Goal: Task Accomplishment & Management: Manage account settings

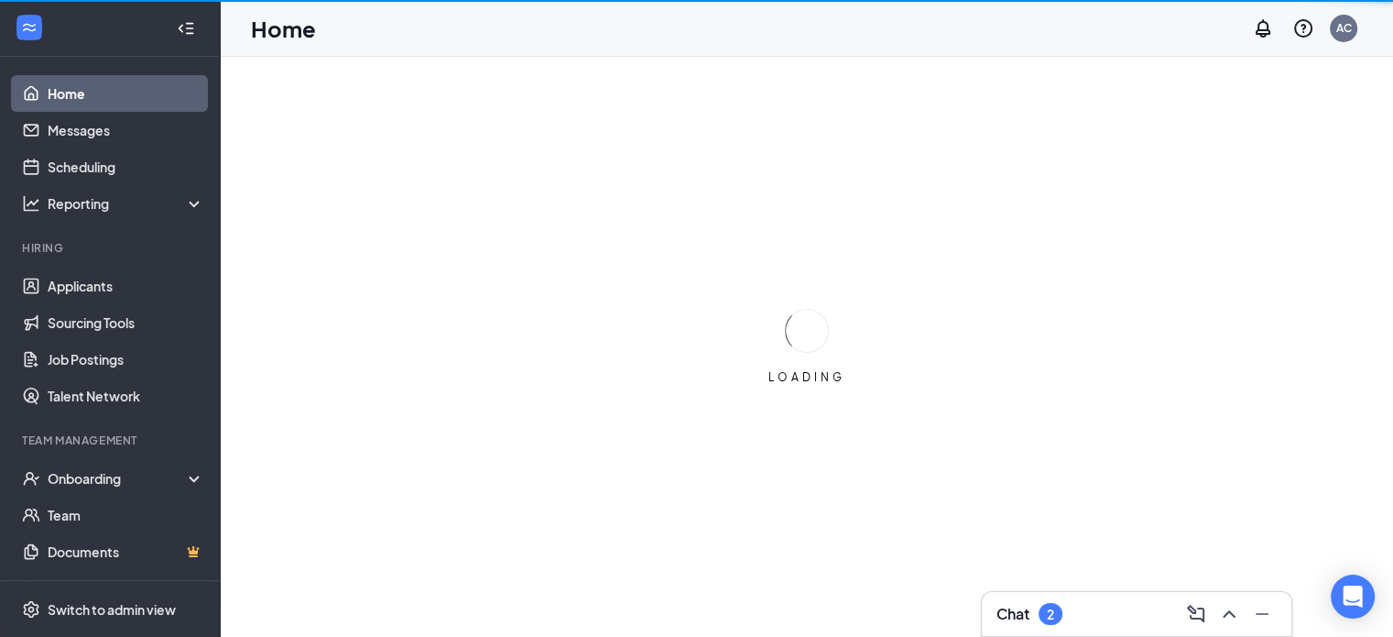
click at [1121, 618] on div "Chat 2" at bounding box center [1136, 613] width 280 height 29
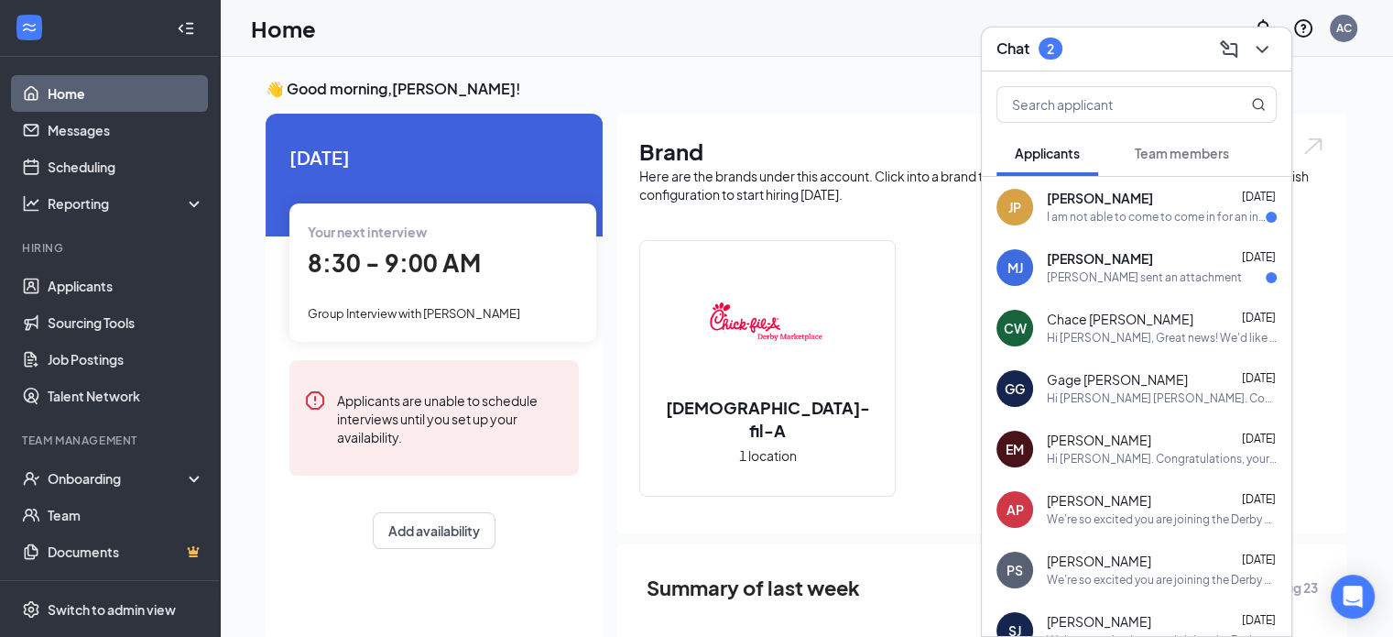
click at [1192, 201] on div "[PERSON_NAME] [DATE]" at bounding box center [1162, 199] width 230 height 18
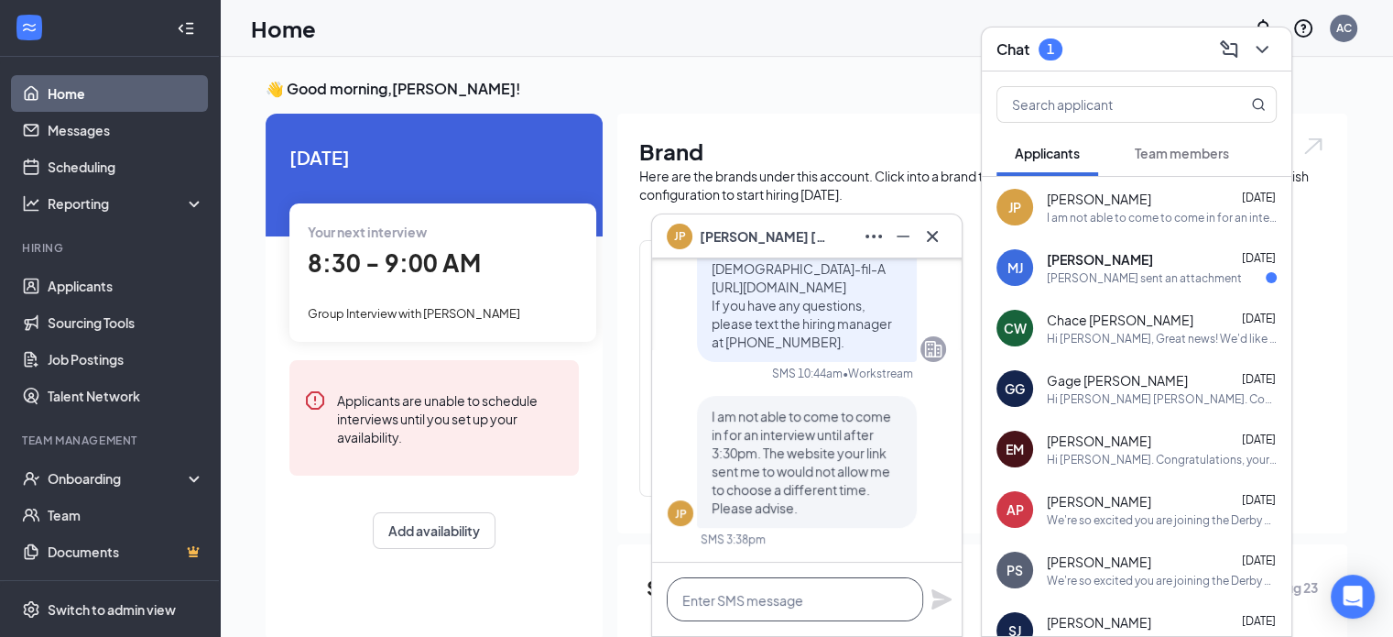
click at [762, 605] on textarea at bounding box center [795, 599] width 256 height 44
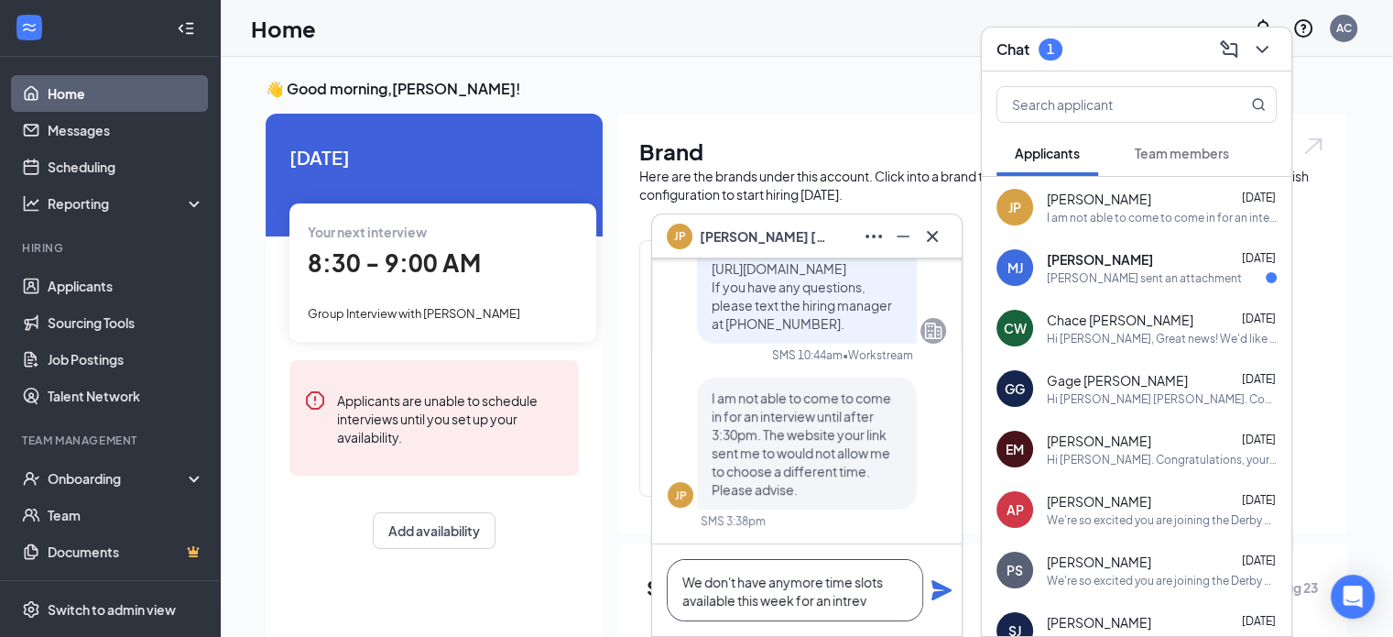
click at [819, 582] on textarea "We don't have anymore time slots available this week for an intrev" at bounding box center [795, 590] width 256 height 62
click at [824, 583] on textarea "We don't have anymore time slots available this week for an intrev" at bounding box center [795, 590] width 256 height 62
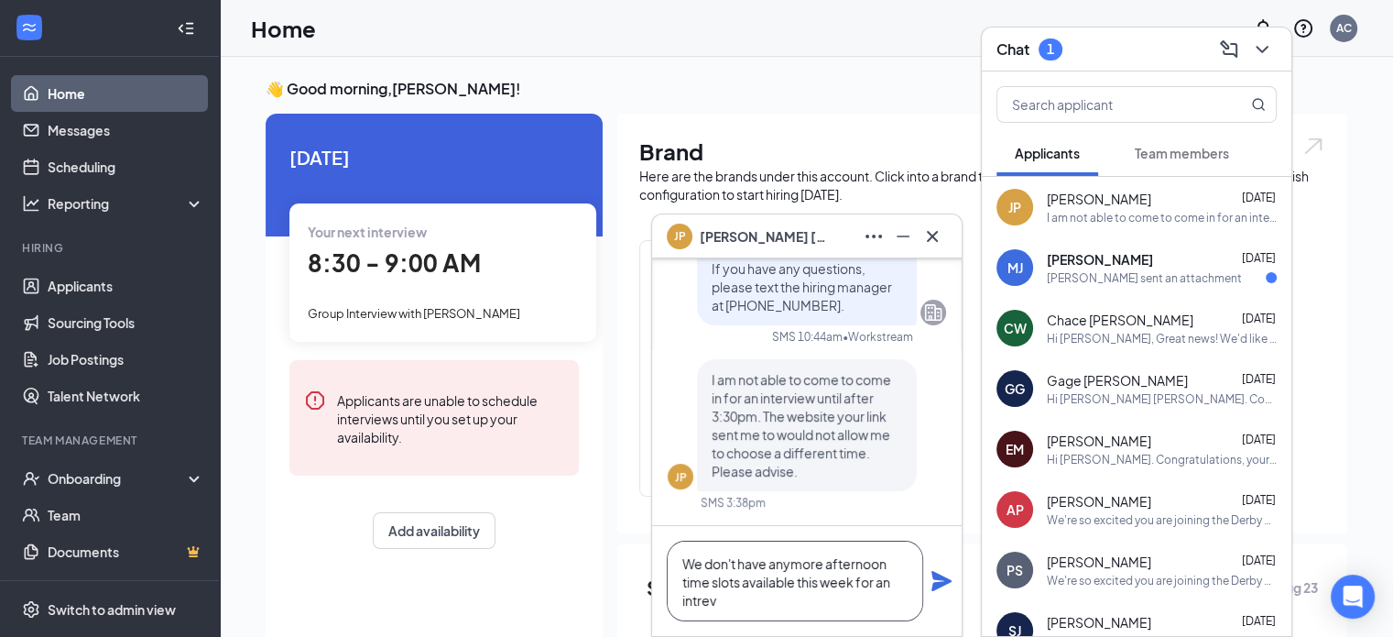
click at [820, 615] on textarea "We don't have anymore afternoon time slots available this week for an intrev" at bounding box center [795, 580] width 256 height 81
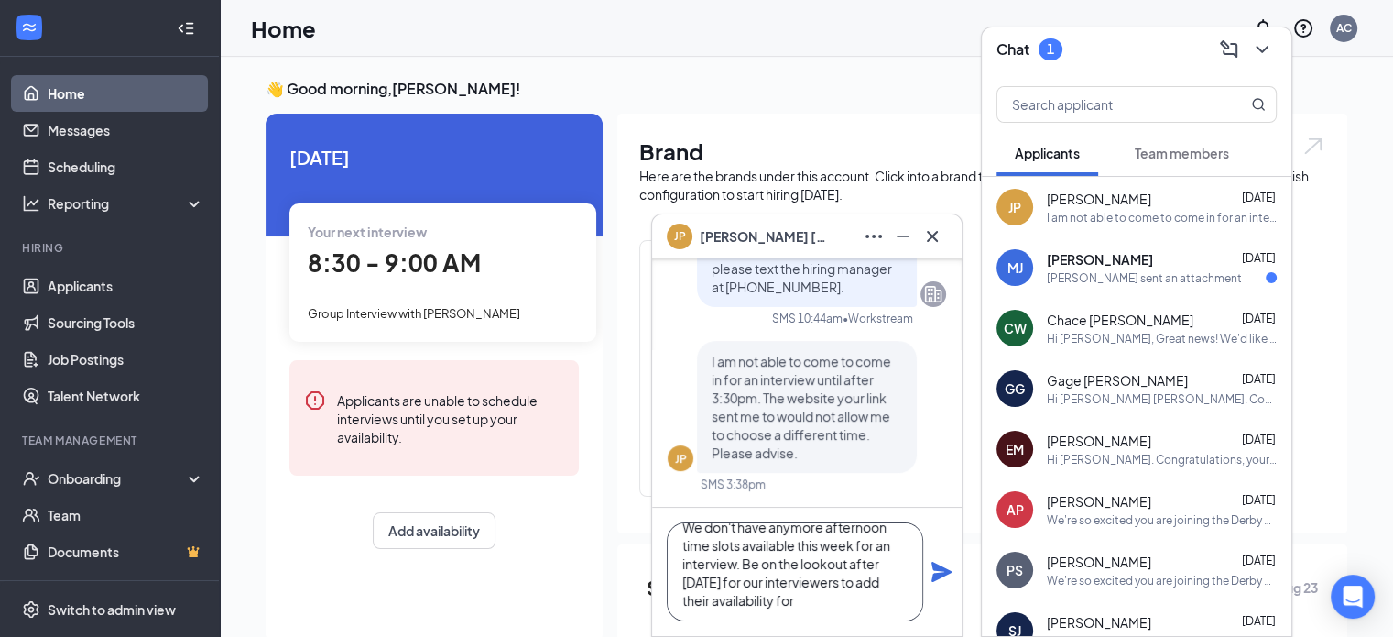
scroll to position [37, 0]
type textarea "We don't have anymore afternoon time slots available this week for an interview…"
click at [945, 571] on icon "Plane" at bounding box center [941, 571] width 20 height 20
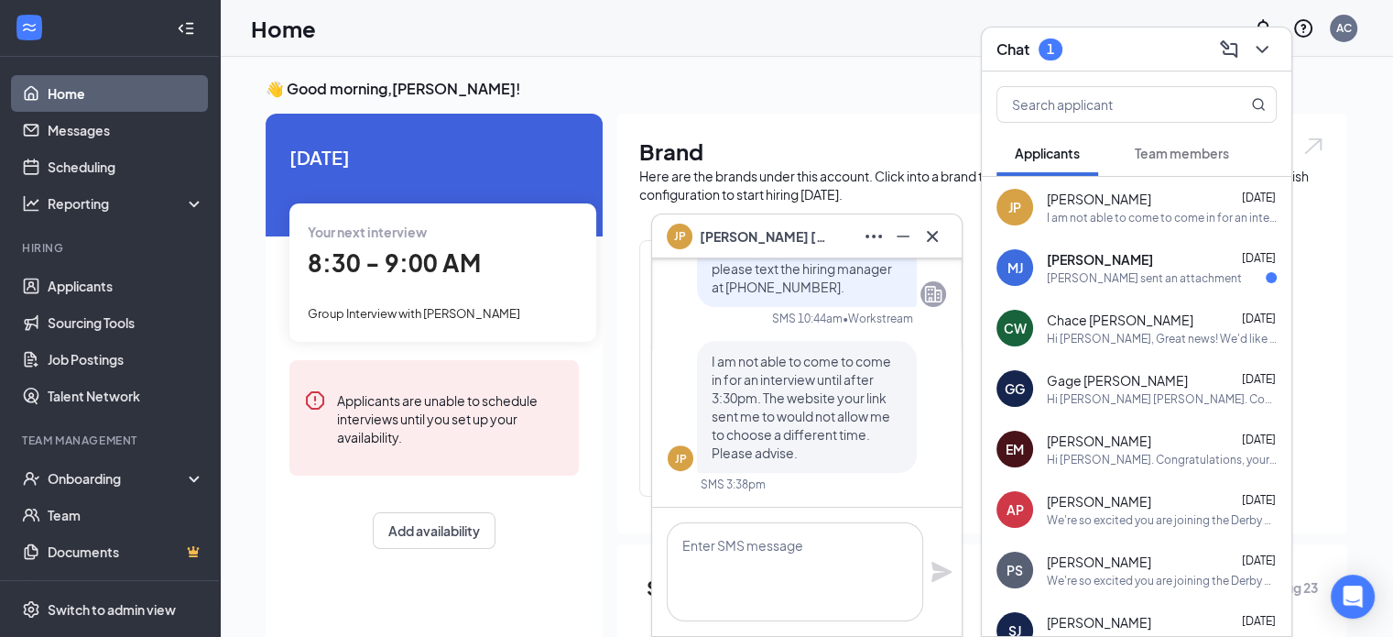
scroll to position [0, 0]
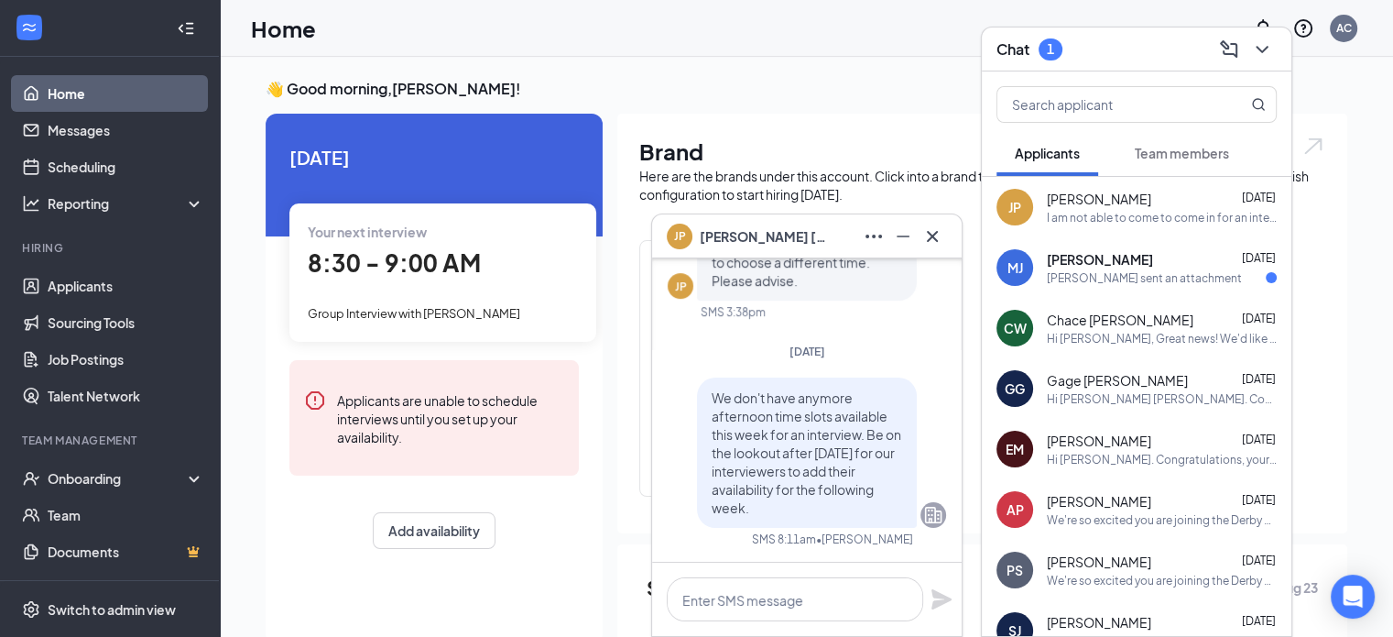
click at [1127, 268] on div "[PERSON_NAME] [DATE] [PERSON_NAME] sent an attachment" at bounding box center [1162, 268] width 230 height 36
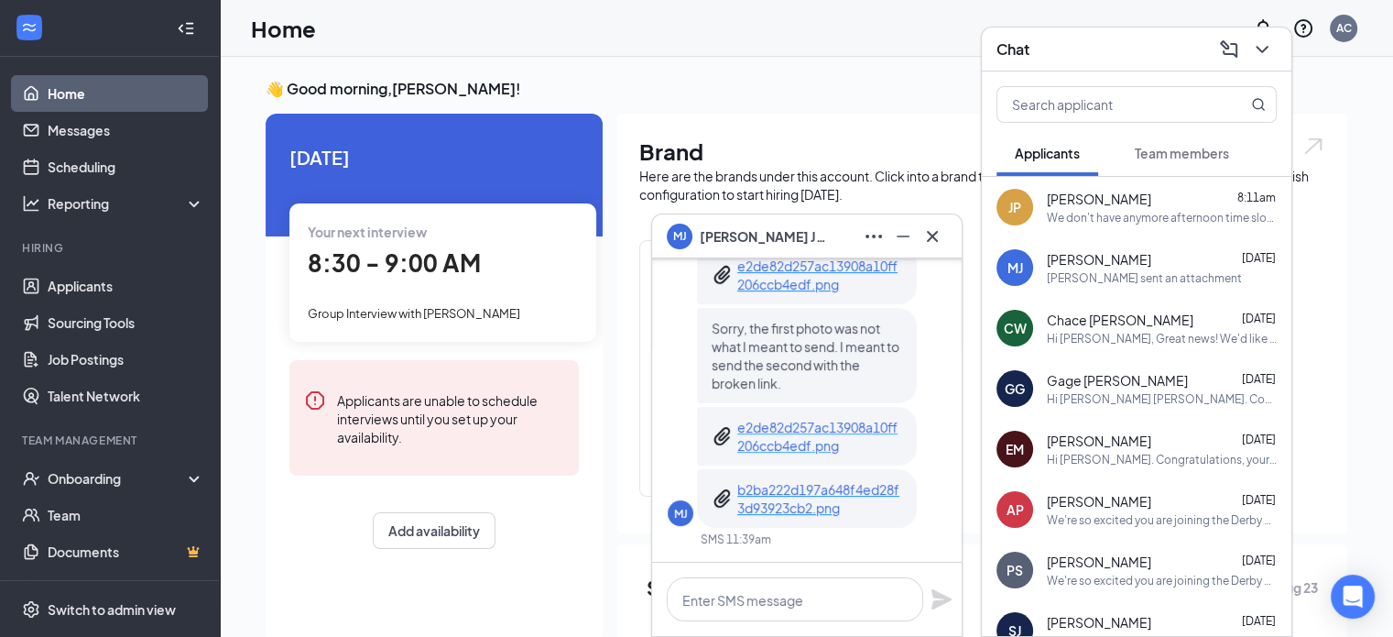
click at [789, 439] on p "e2de82d257ac13908a10ff206ccb4edf.png" at bounding box center [819, 436] width 165 height 37
click at [804, 499] on p "b2ba222d197a648f4ed28f3d93923cb2.png" at bounding box center [819, 498] width 165 height 37
click at [839, 274] on p "e2de82d257ac13908a10ff206ccb4edf.png" at bounding box center [819, 274] width 165 height 37
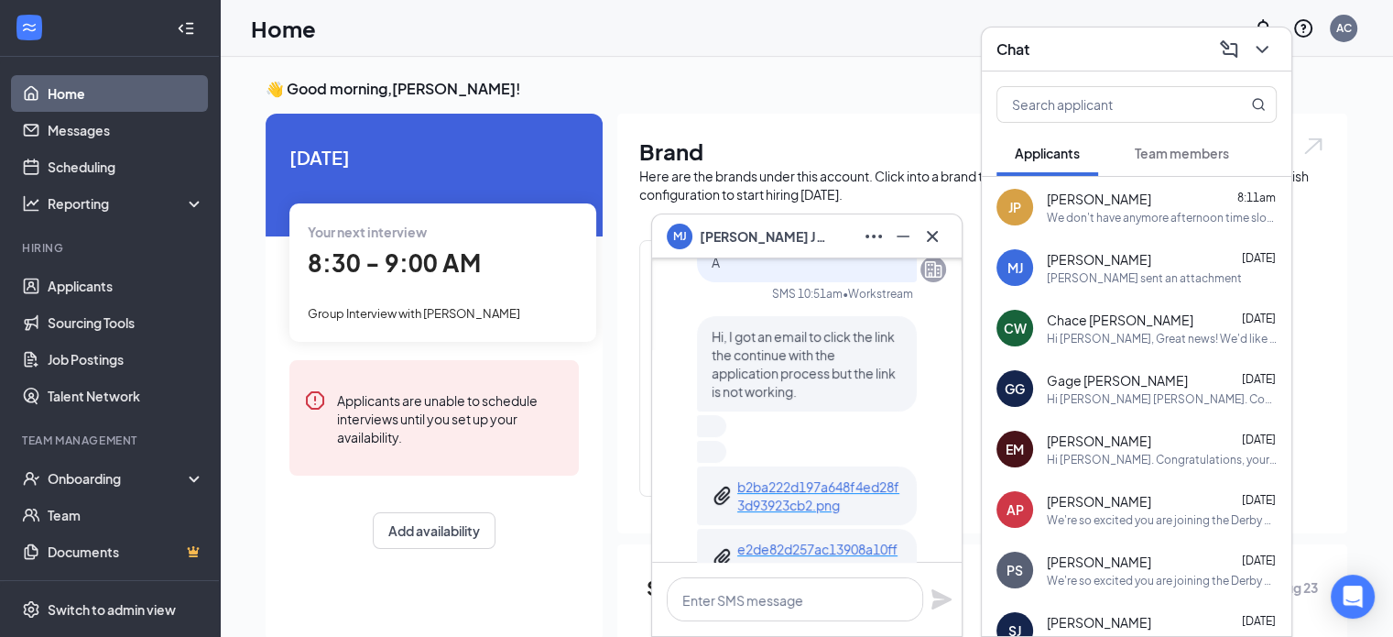
scroll to position [-95, 0]
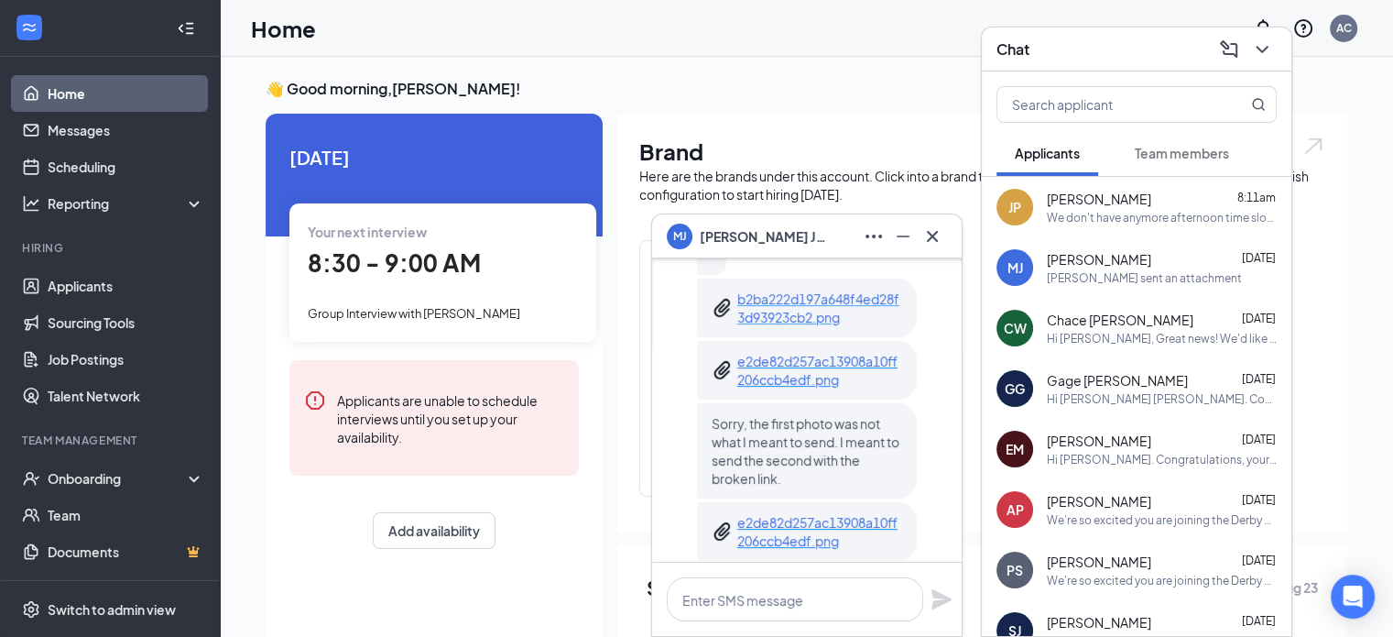
click at [750, 295] on p "b2ba222d197a648f4ed28f3d93923cb2.png" at bounding box center [819, 307] width 165 height 37
click at [941, 232] on icon "Cross" at bounding box center [932, 236] width 22 height 22
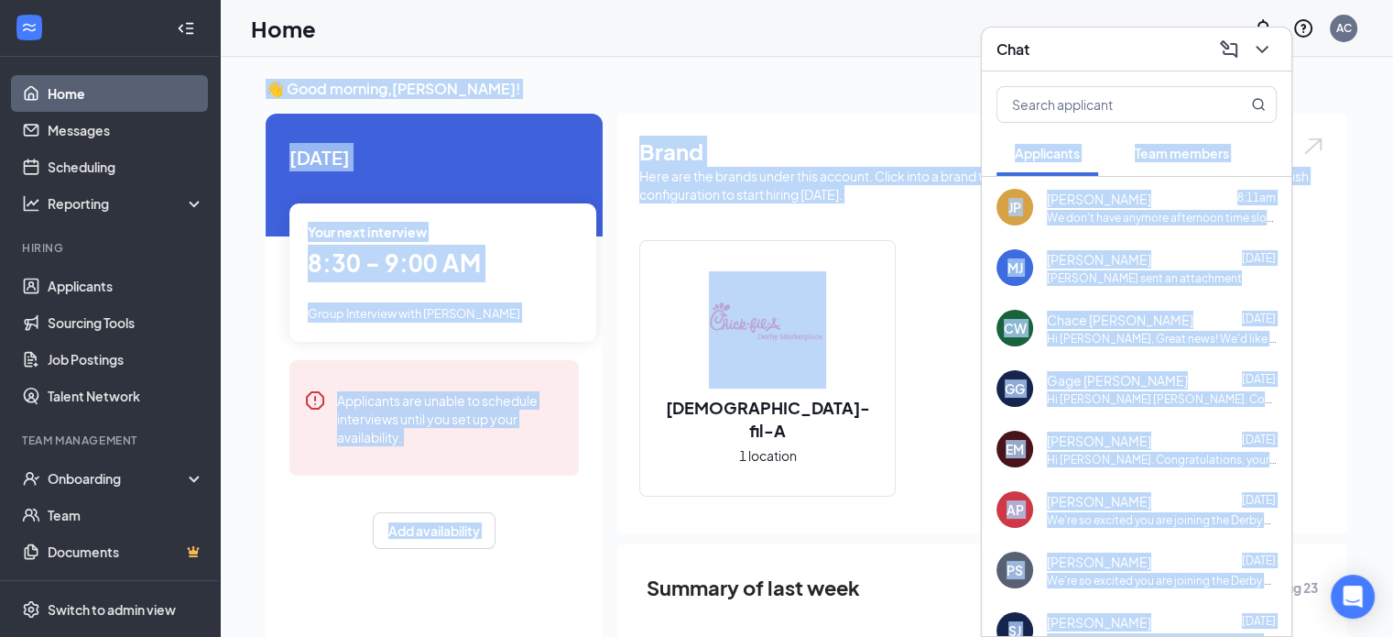
drag, startPoint x: 941, startPoint y: 232, endPoint x: 1232, endPoint y: 133, distance: 307.6
click at [1232, 133] on div "Chat Applicants Team members [PERSON_NAME] 8:11am We don't have anymore afterno…" at bounding box center [806, 476] width 1173 height 838
click at [1265, 41] on icon "ChevronDown" at bounding box center [1262, 49] width 22 height 22
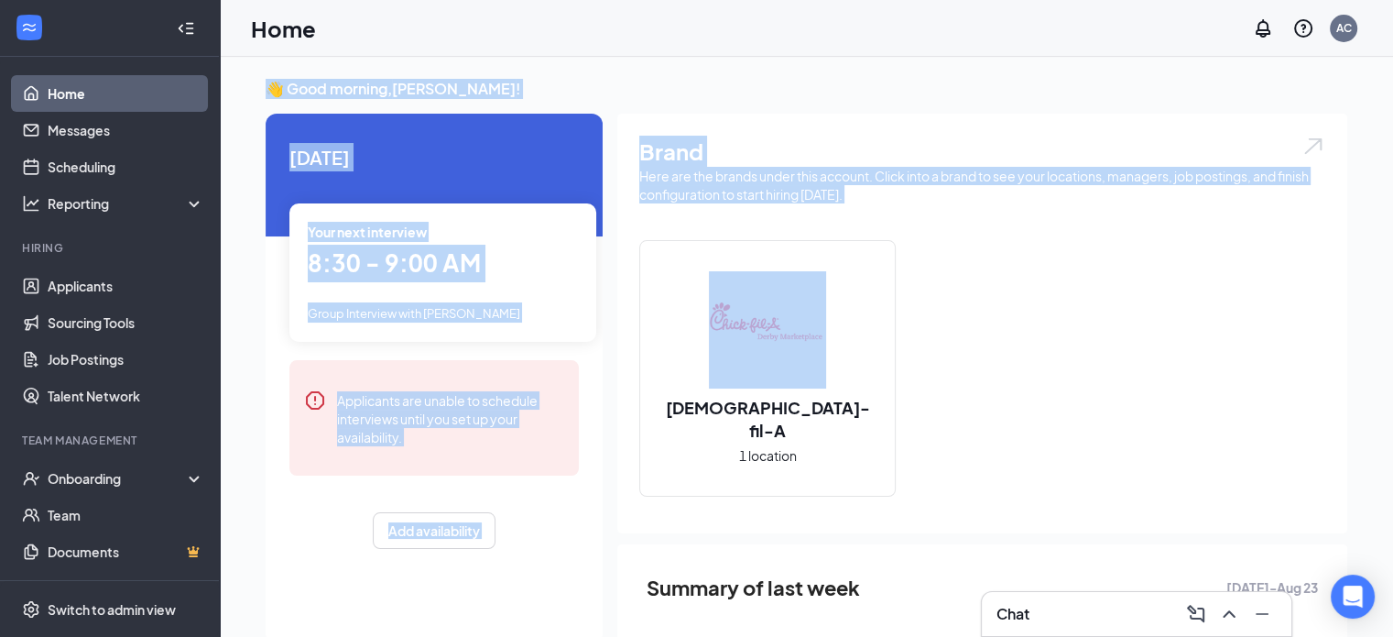
click at [237, 104] on div "👋 Good morning, [PERSON_NAME] ! [DATE] Your next interview 8:30 - 9:00 AM Group…" at bounding box center [806, 476] width 1173 height 838
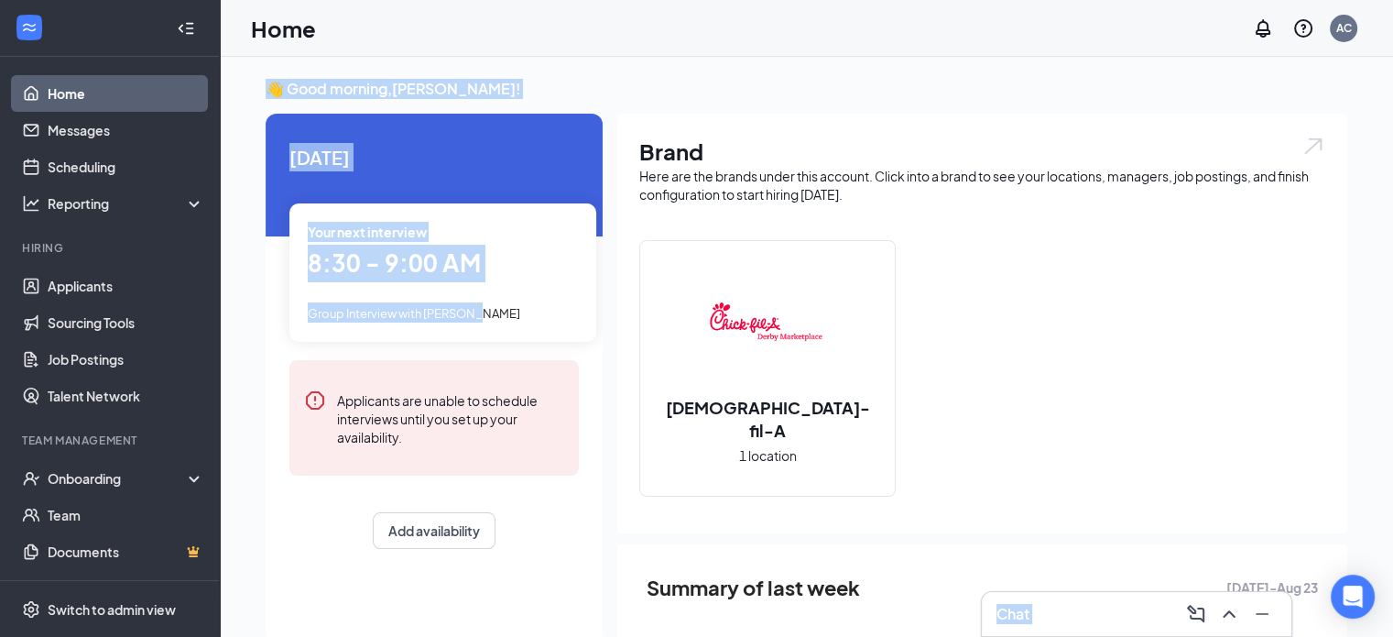
drag, startPoint x: 237, startPoint y: 104, endPoint x: 495, endPoint y: 336, distance: 346.3
click at [495, 336] on div "👋 Good morning, [PERSON_NAME] ! [DATE] Your next interview 8:30 - 9:00 AM Group…" at bounding box center [806, 476] width 1173 height 838
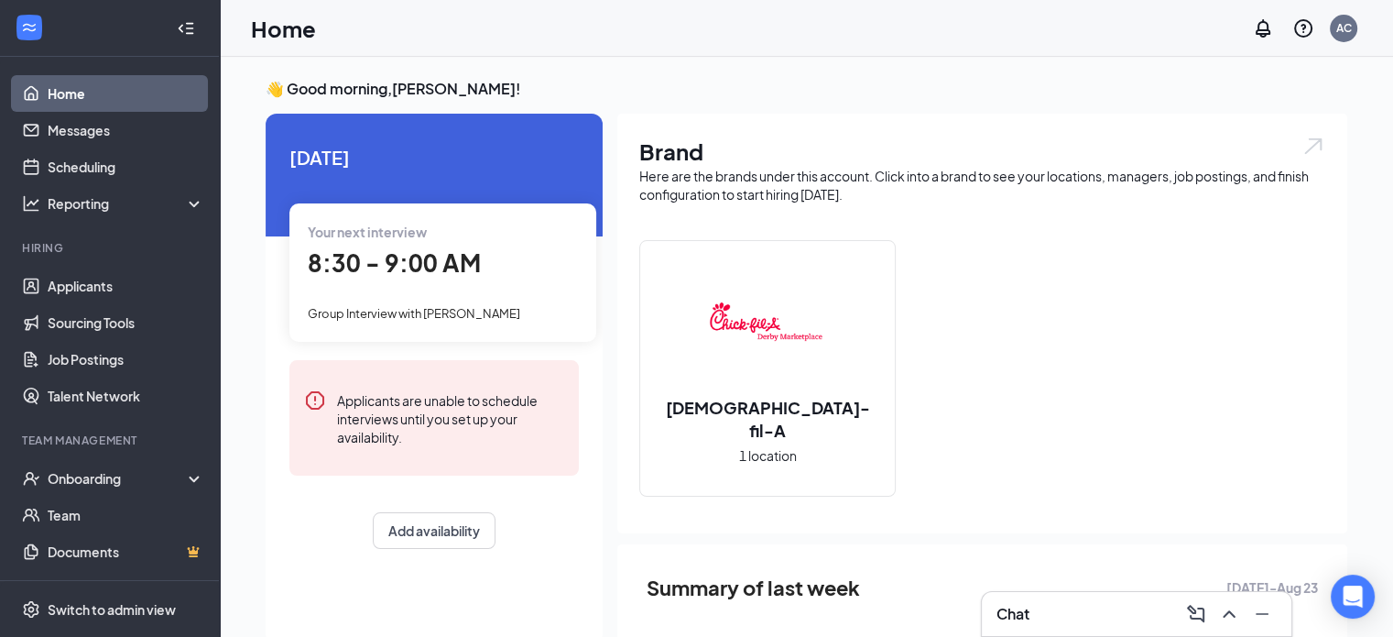
click at [1195, 365] on div "[DEMOGRAPHIC_DATA]-fil-A 1 location" at bounding box center [982, 375] width 686 height 271
click at [127, 268] on link "Applicants" at bounding box center [126, 285] width 157 height 37
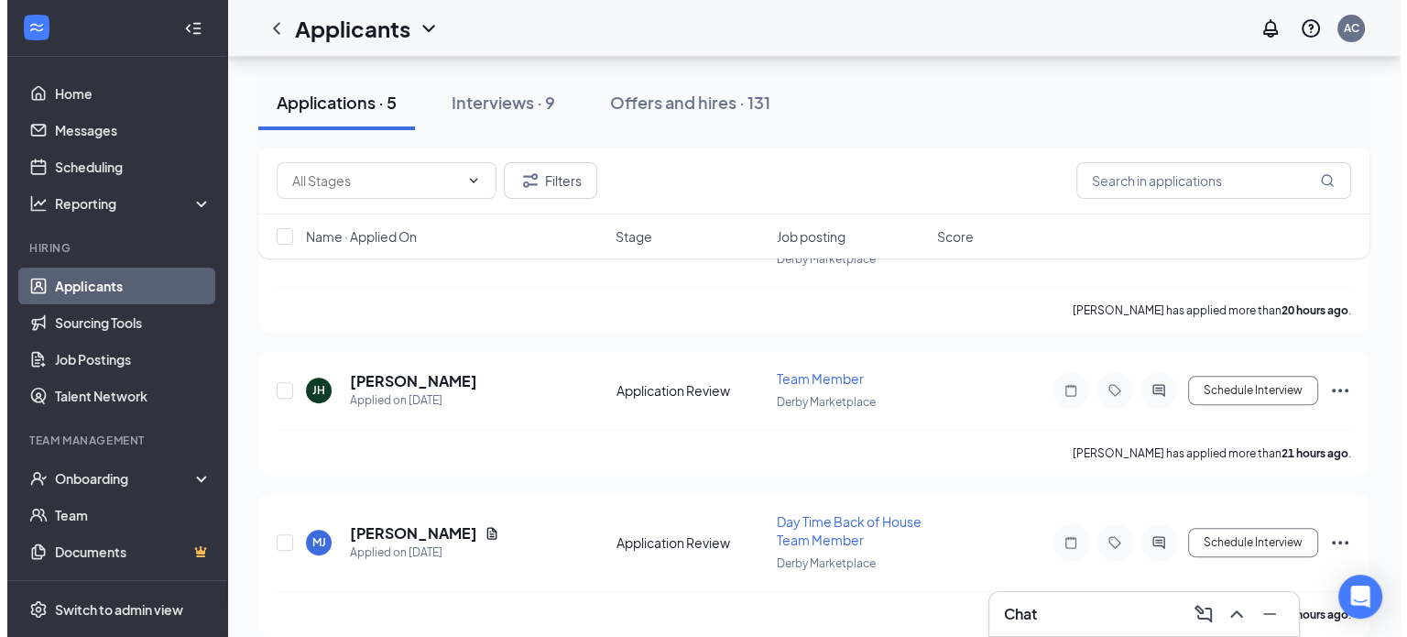
scroll to position [568, 0]
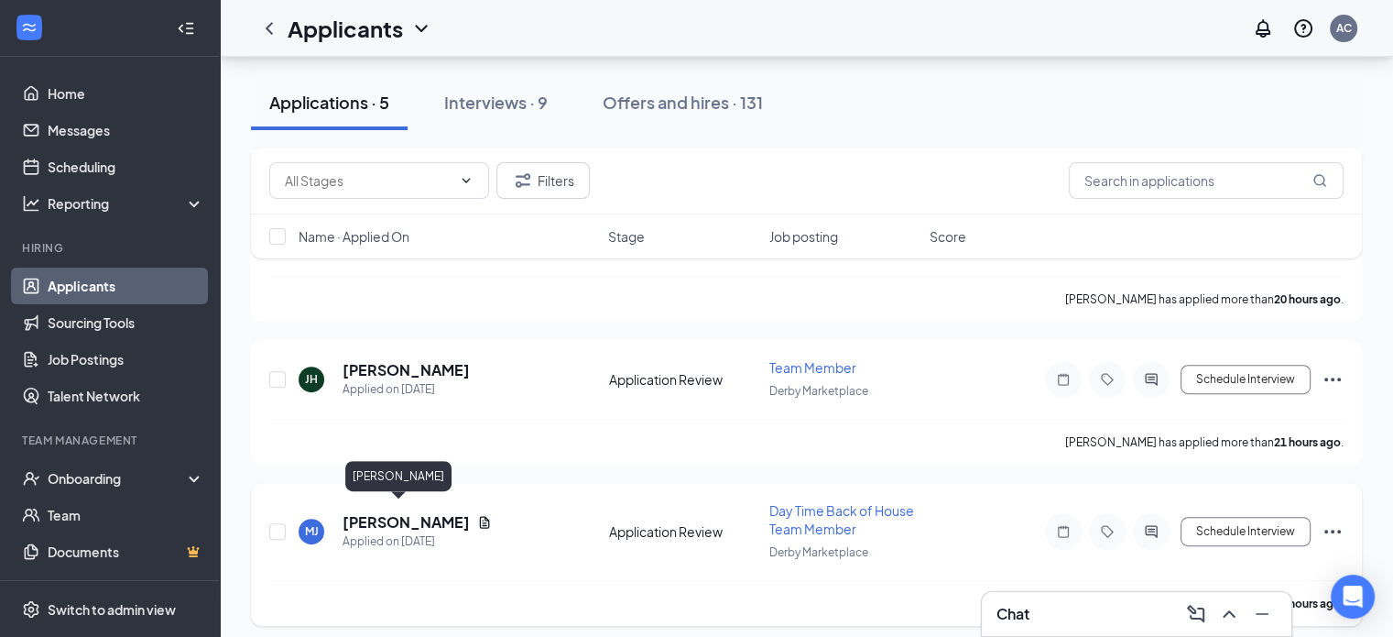
click at [377, 516] on h5 "[PERSON_NAME]" at bounding box center [406, 522] width 127 height 20
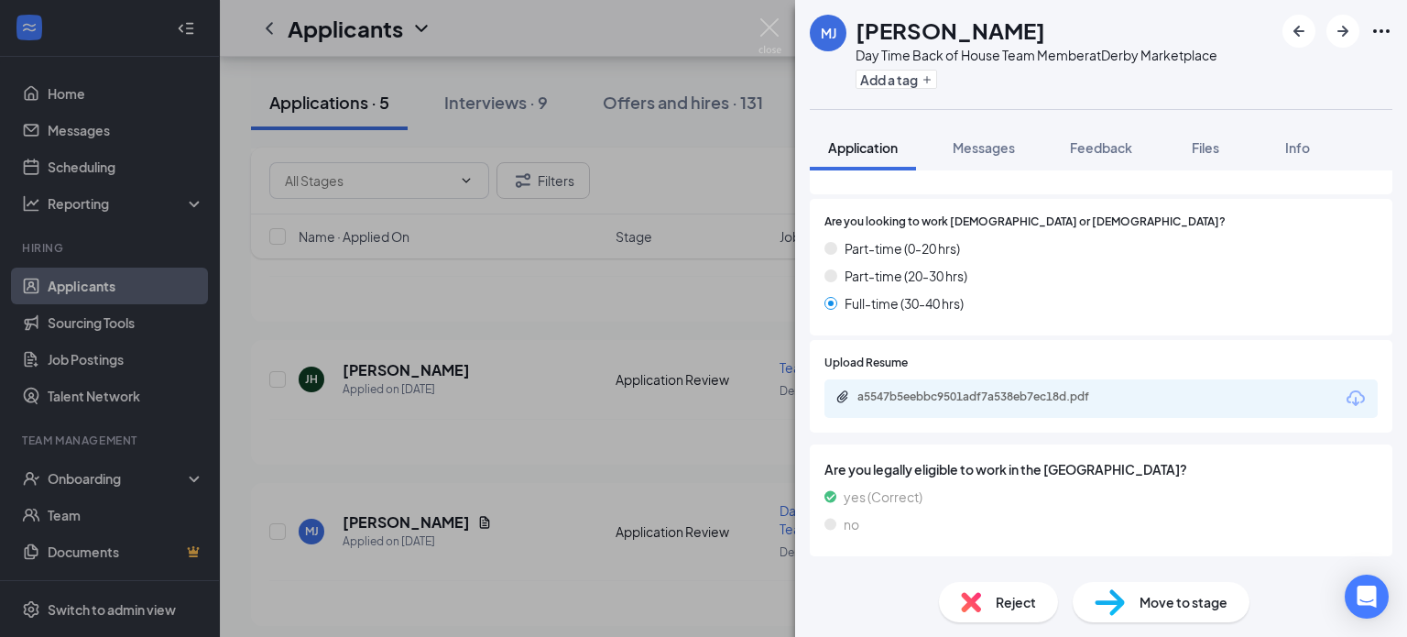
scroll to position [1527, 0]
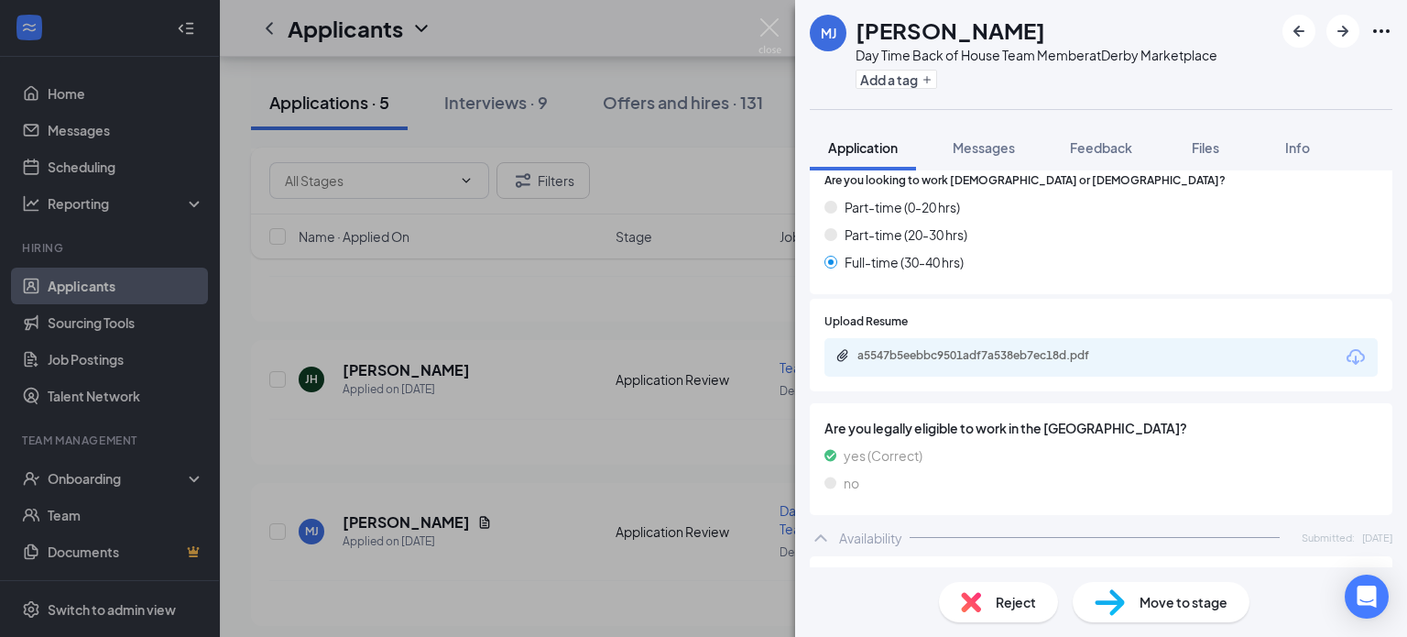
click at [1060, 363] on div "a5547b5eebbc9501adf7a538eb7ec18d.pdf" at bounding box center [985, 355] width 256 height 15
click at [999, 599] on span "Reject" at bounding box center [1016, 602] width 40 height 20
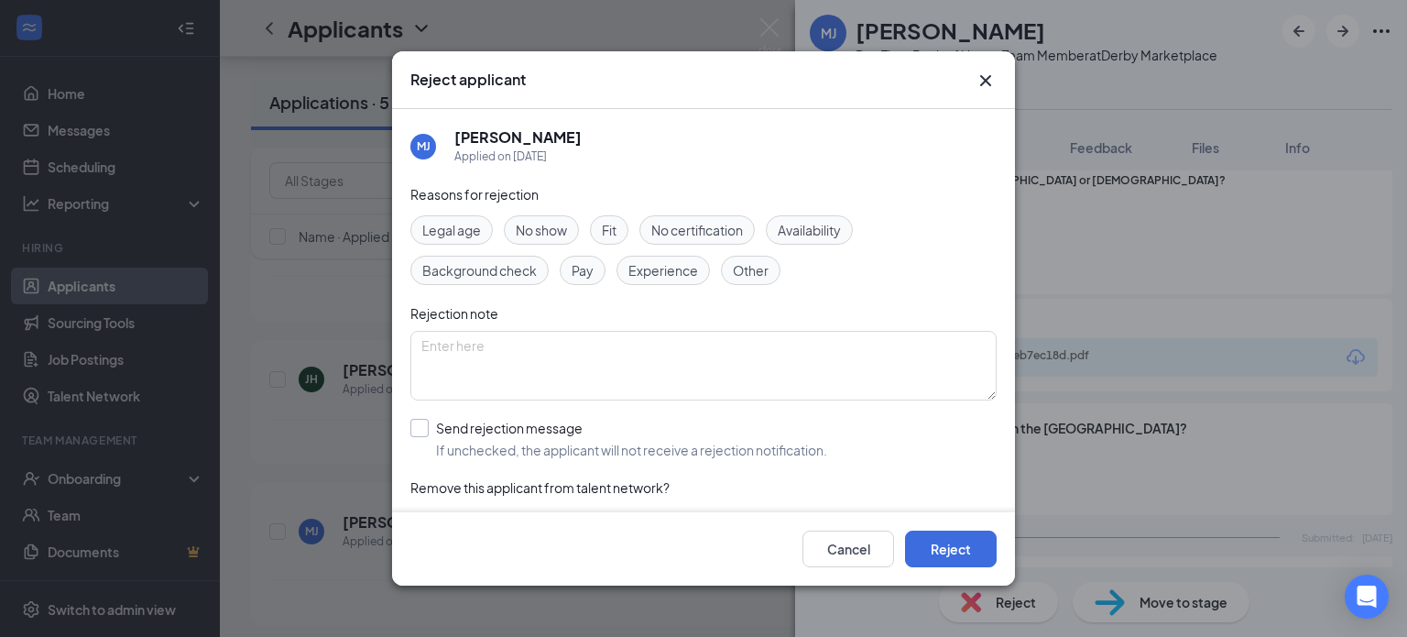
click at [418, 422] on input "Send rejection message If unchecked, the applicant will not receive a rejection…" at bounding box center [618, 439] width 417 height 40
checkbox input "true"
click at [615, 221] on span "Fit" at bounding box center [609, 230] width 15 height 20
click at [939, 549] on button "Reject" at bounding box center [951, 548] width 92 height 37
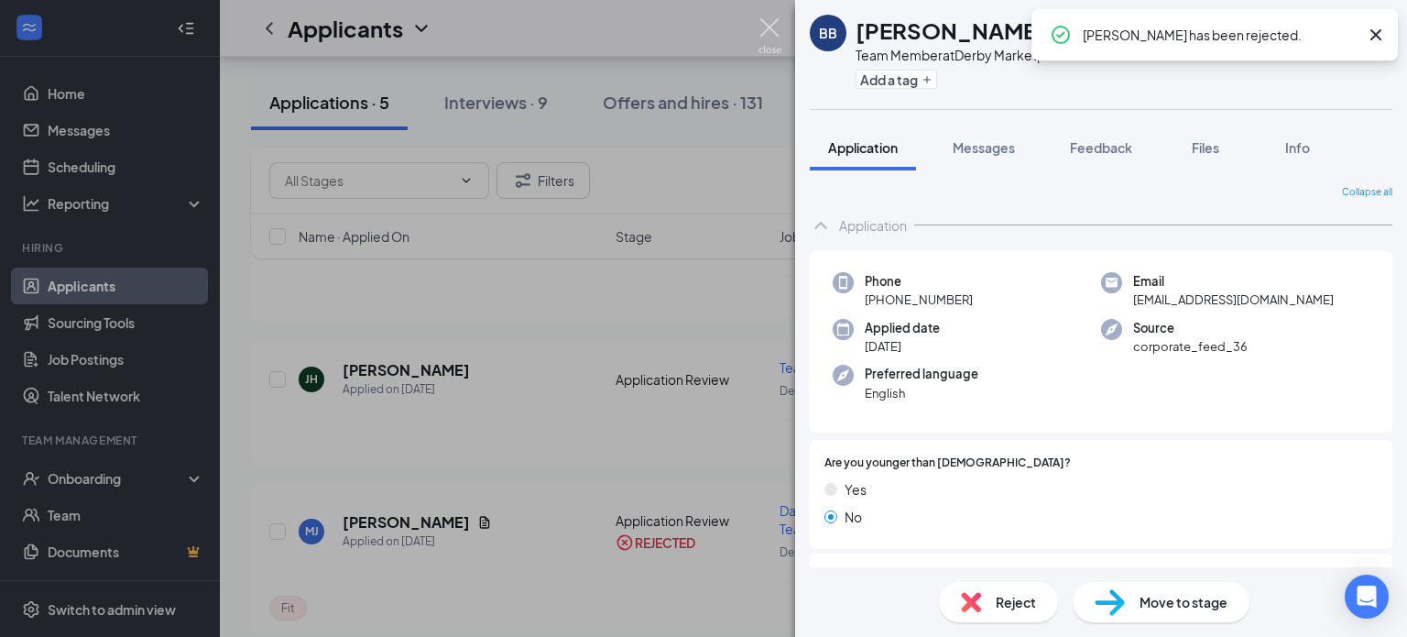
click at [767, 27] on img at bounding box center [769, 36] width 23 height 36
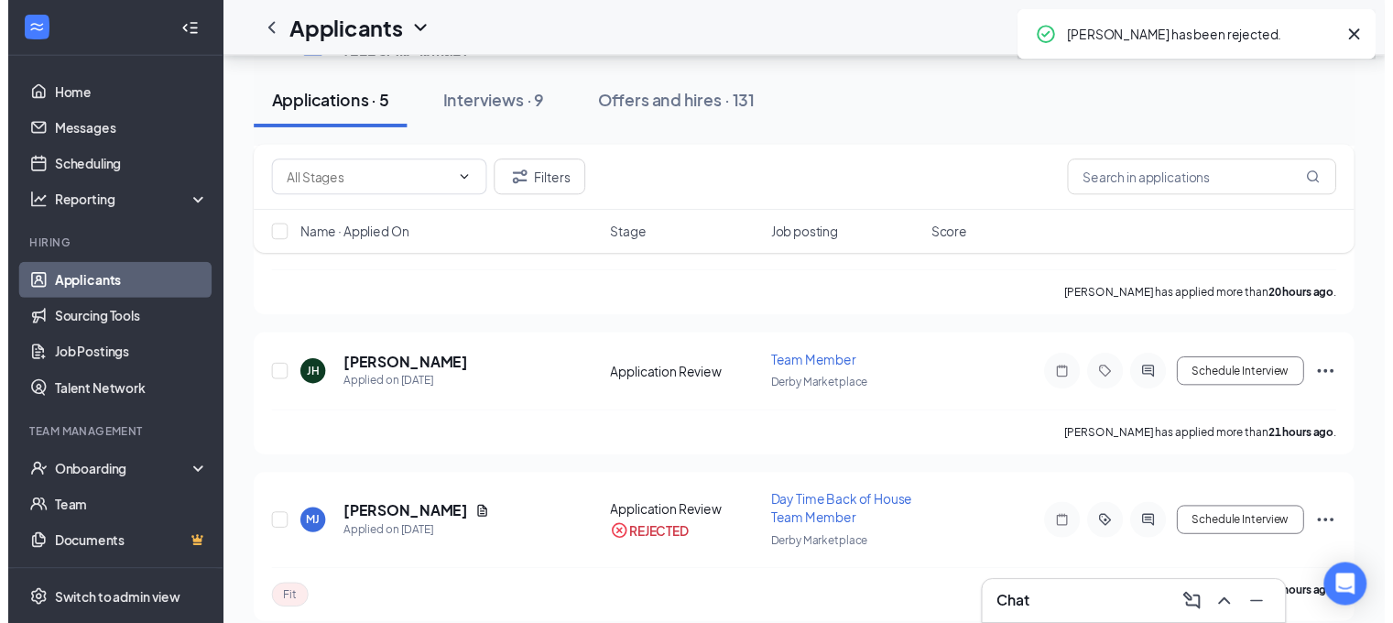
scroll to position [422, 0]
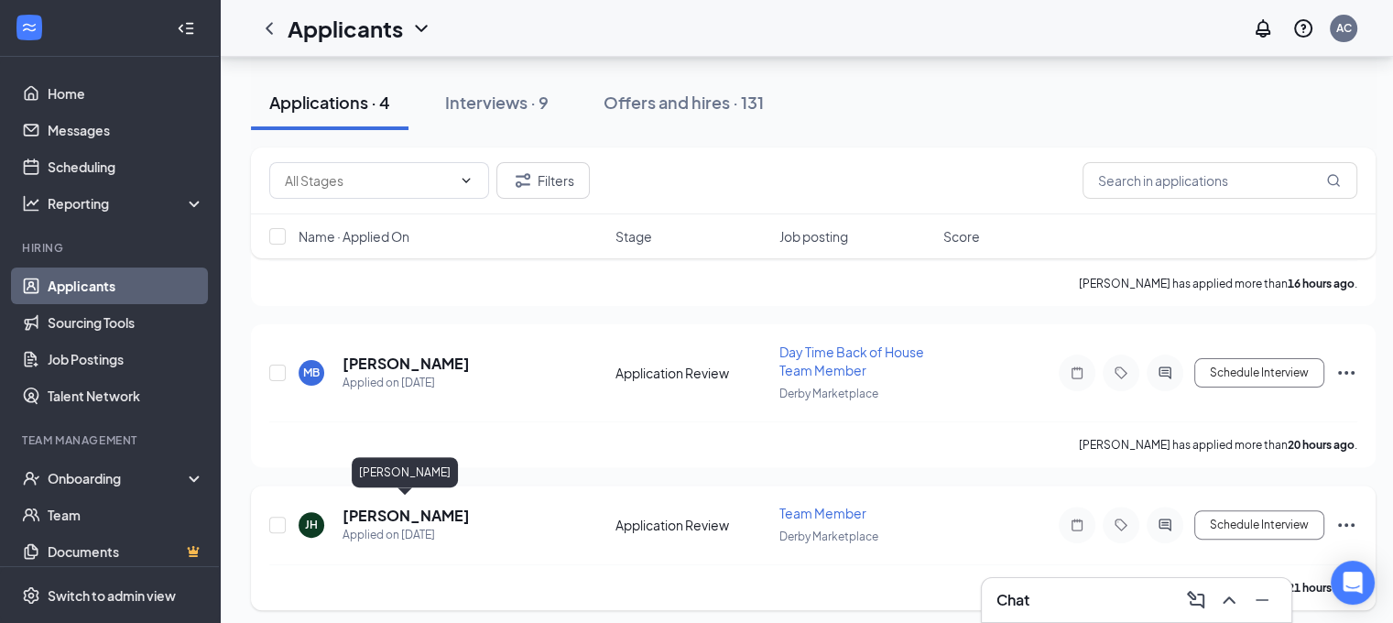
click at [418, 506] on h5 "[PERSON_NAME]" at bounding box center [406, 516] width 127 height 20
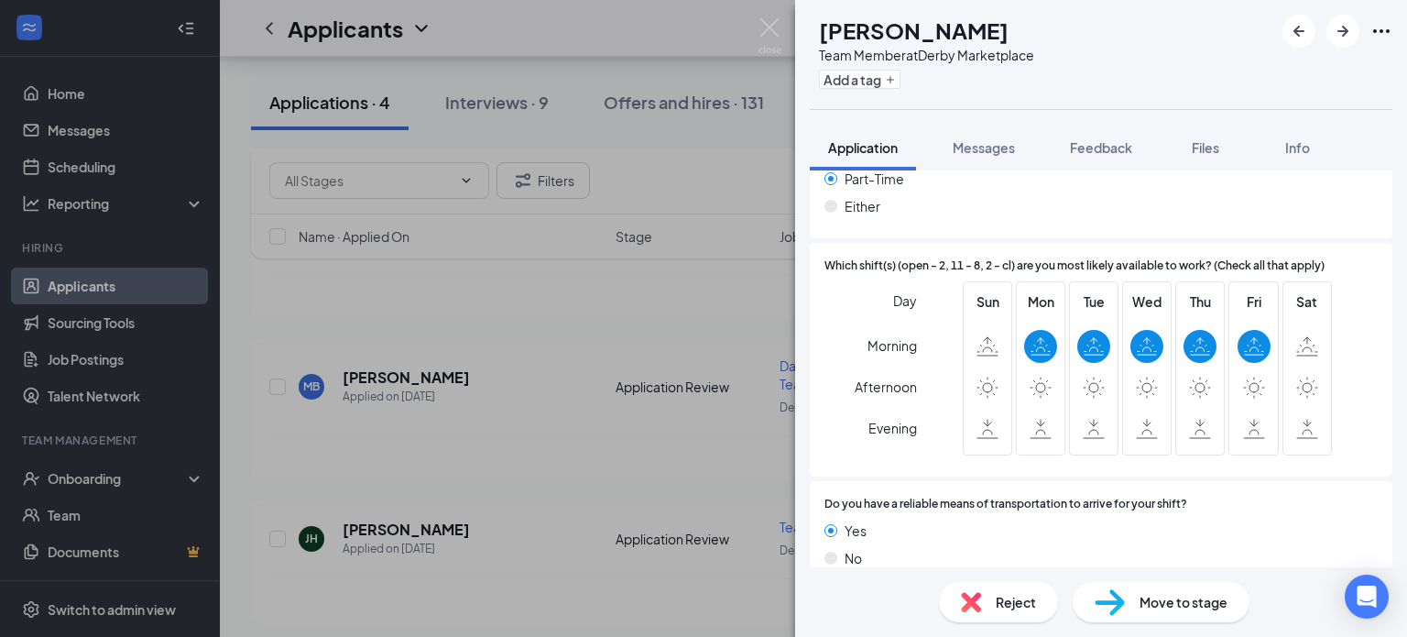
scroll to position [1846, 0]
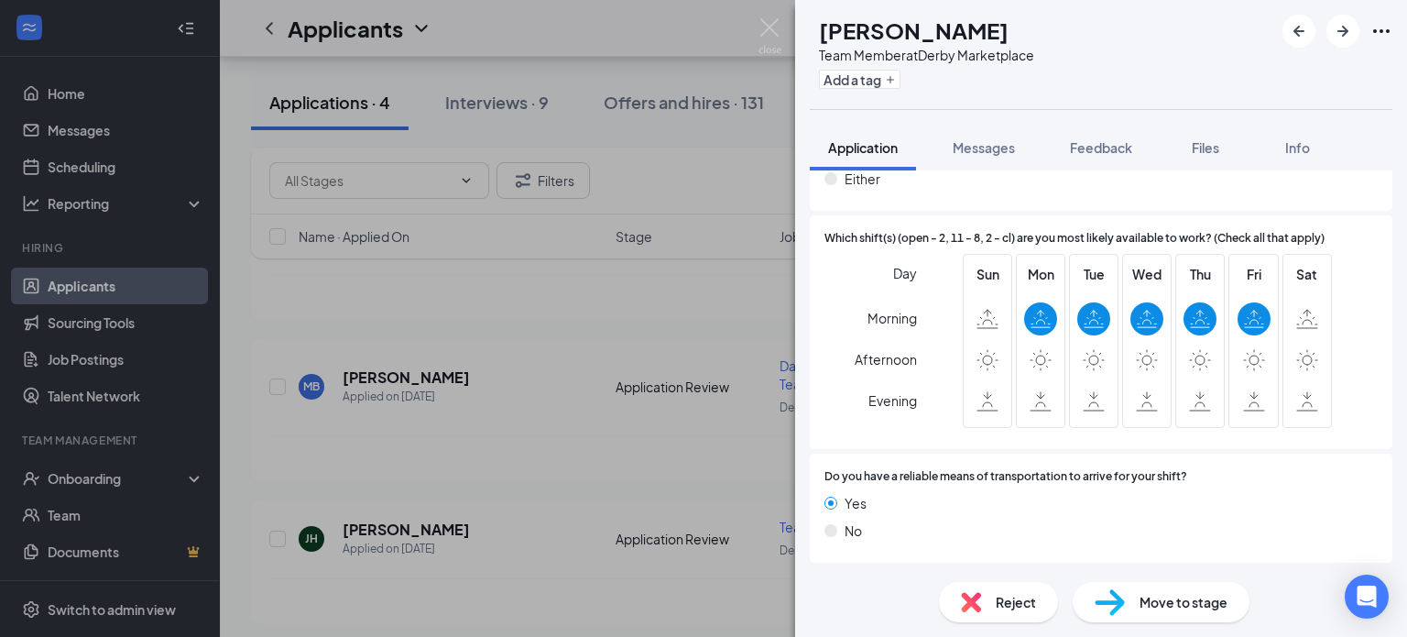
click at [1025, 596] on span "Reject" at bounding box center [1016, 602] width 40 height 20
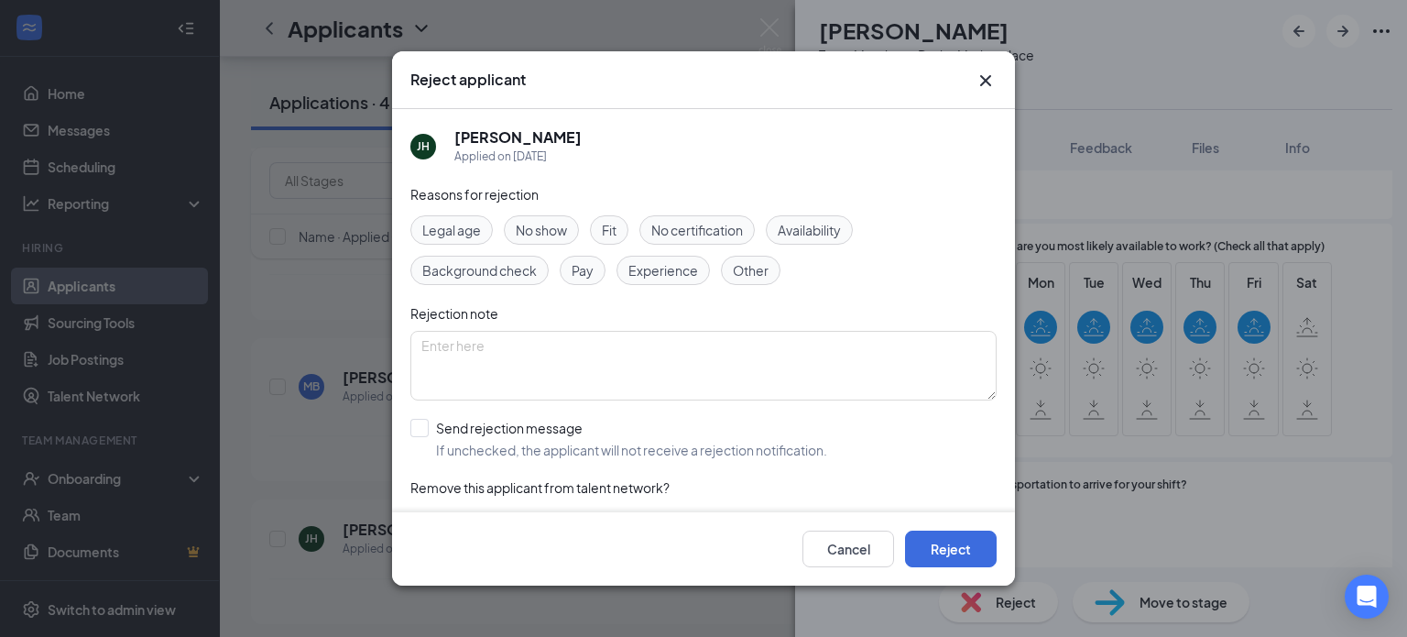
click at [608, 227] on span "Fit" at bounding box center [609, 230] width 15 height 20
click at [418, 430] on input "Send rejection message If unchecked, the applicant will not receive a rejection…" at bounding box center [618, 439] width 417 height 40
checkbox input "true"
click at [953, 556] on button "Reject" at bounding box center [951, 548] width 92 height 37
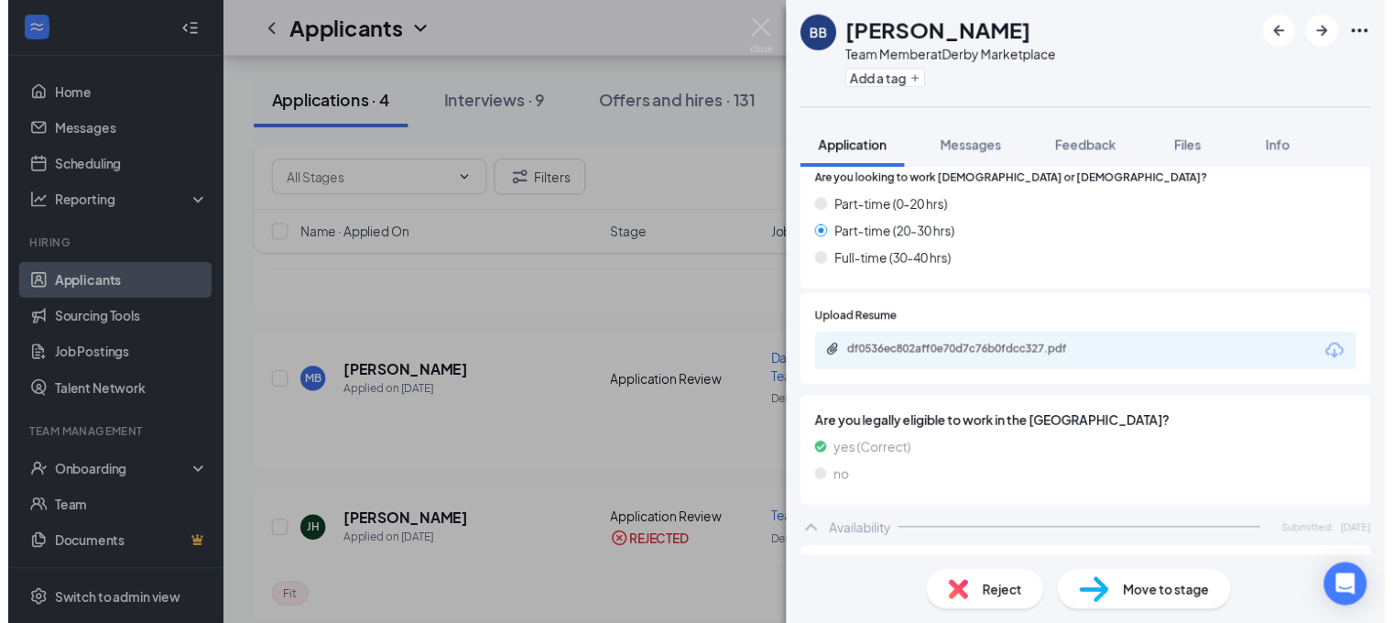
scroll to position [1538, 0]
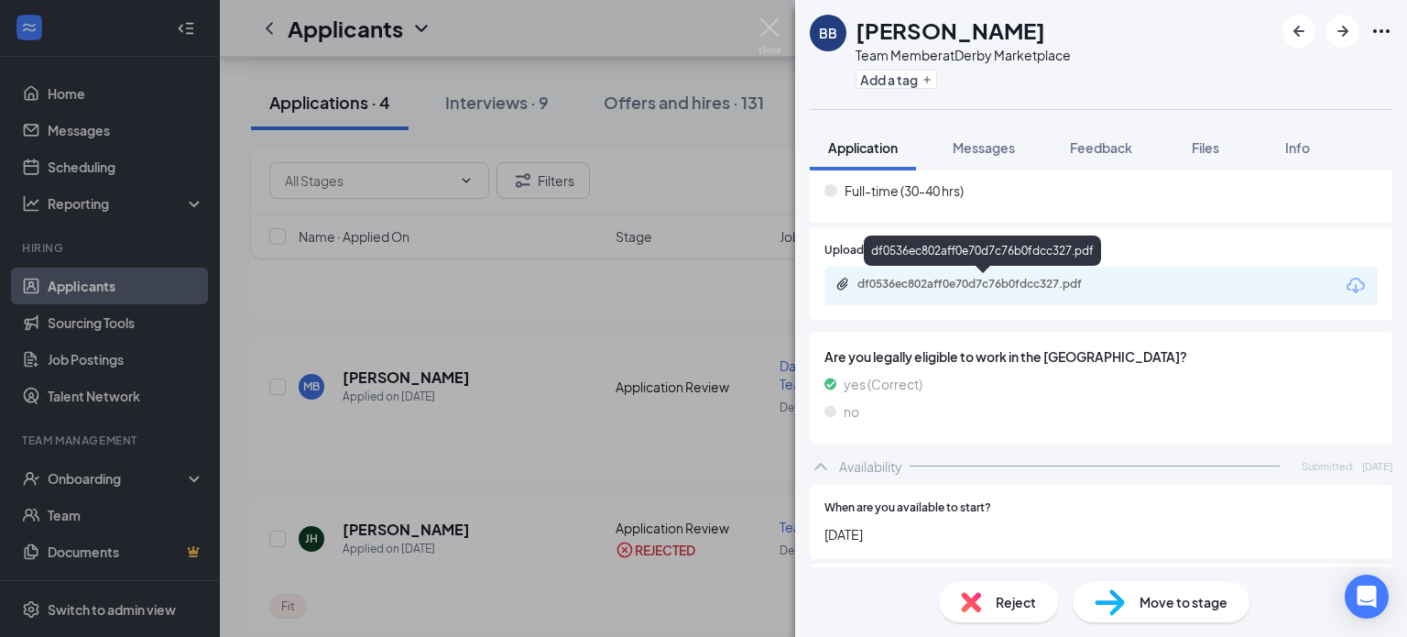
click at [941, 283] on div "df0536ec802aff0e70d7c76b0fdcc327.pdf" at bounding box center [985, 284] width 256 height 15
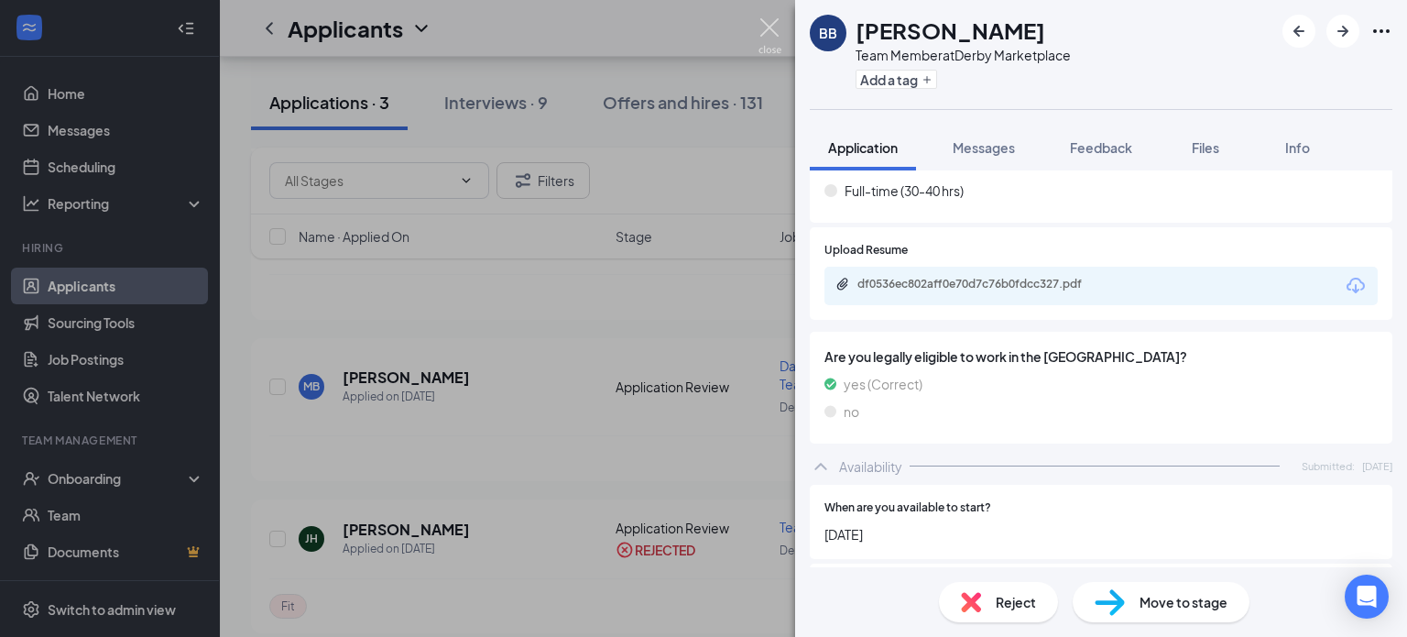
click at [771, 27] on img at bounding box center [769, 36] width 23 height 36
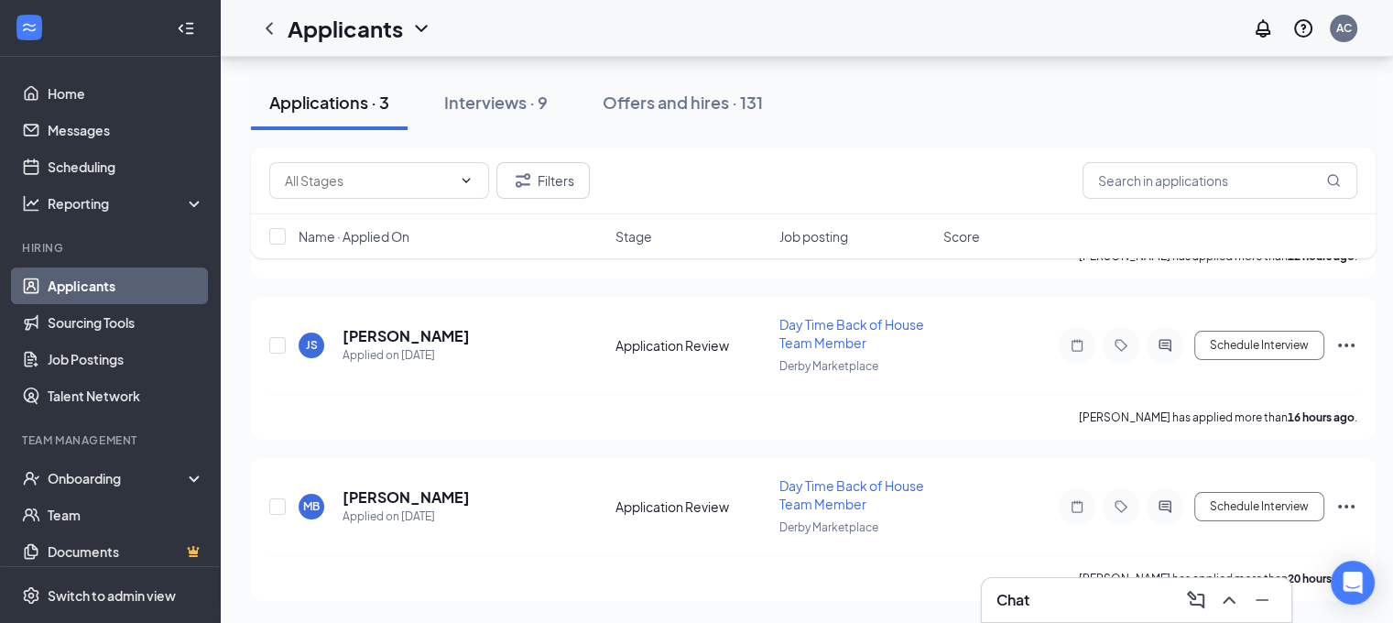
scroll to position [282, 0]
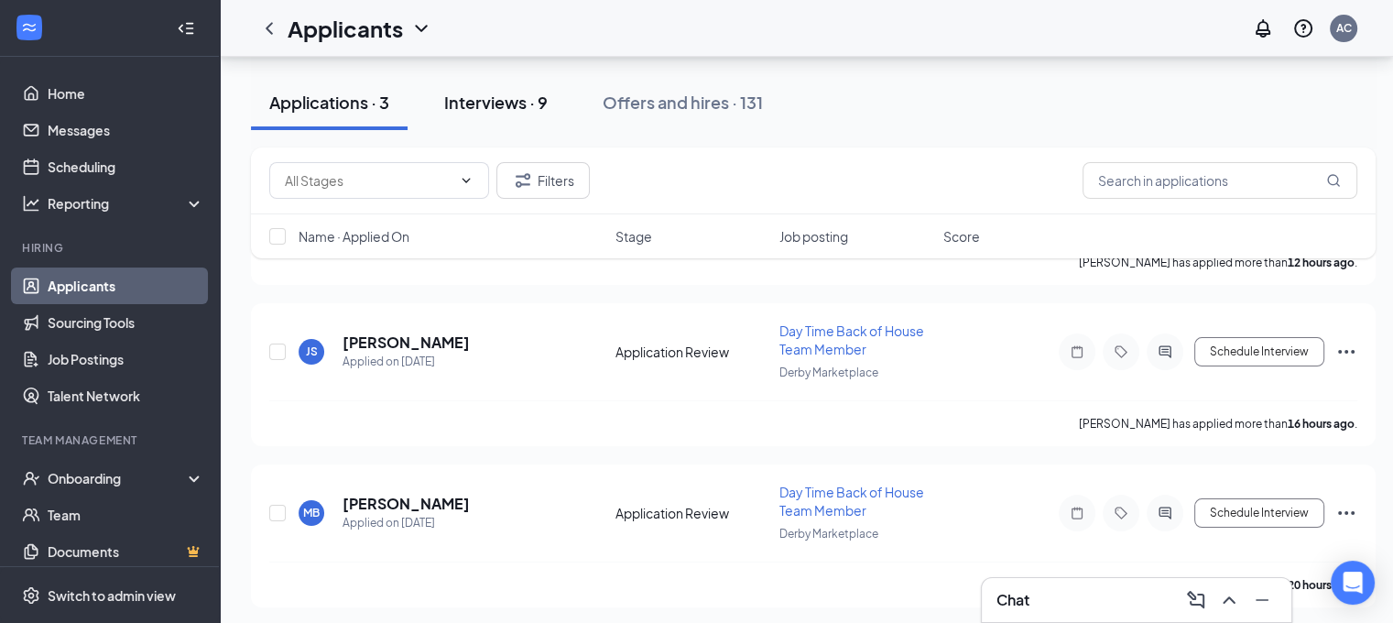
click at [548, 94] on div "Interviews · 9" at bounding box center [495, 102] width 103 height 23
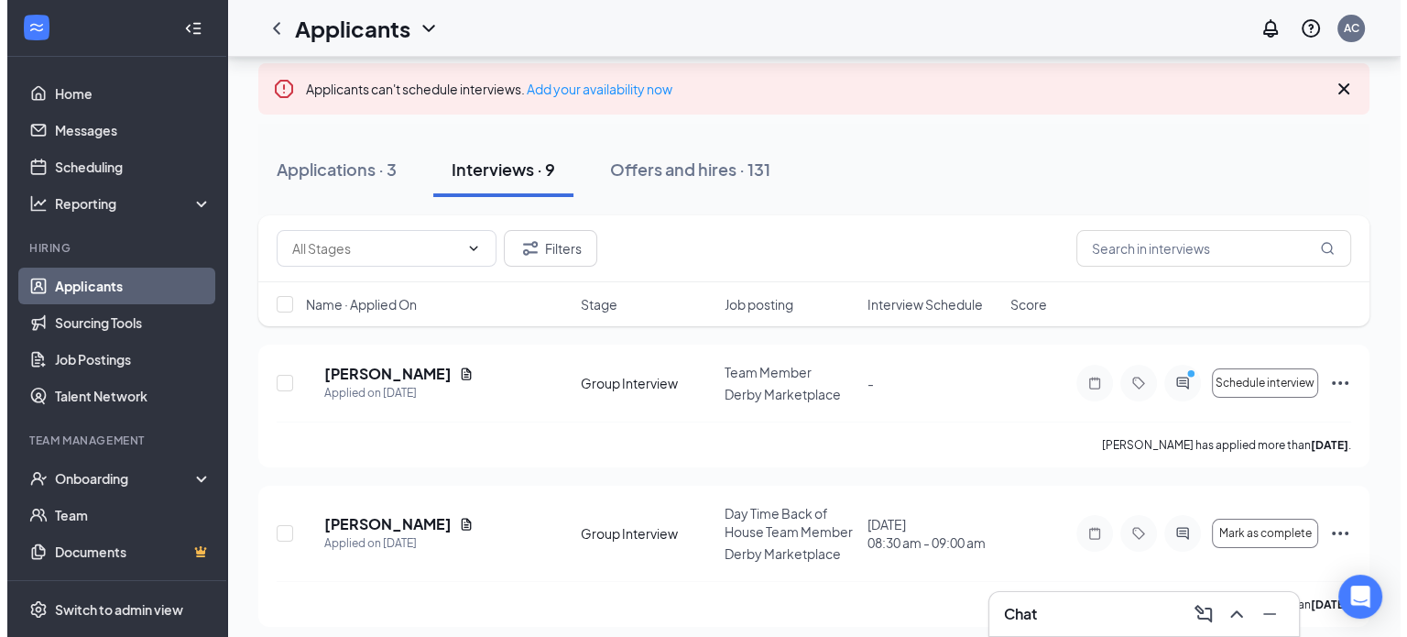
scroll to position [128, 0]
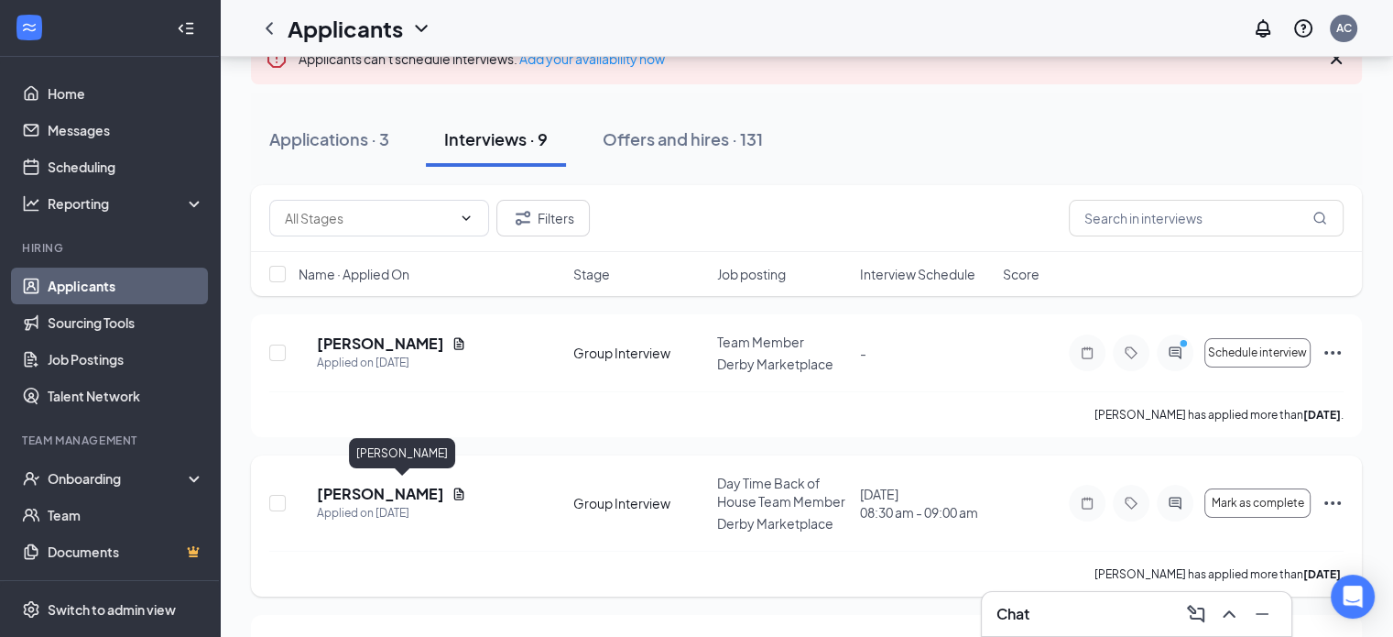
click at [404, 494] on h5 "[PERSON_NAME]" at bounding box center [380, 494] width 127 height 20
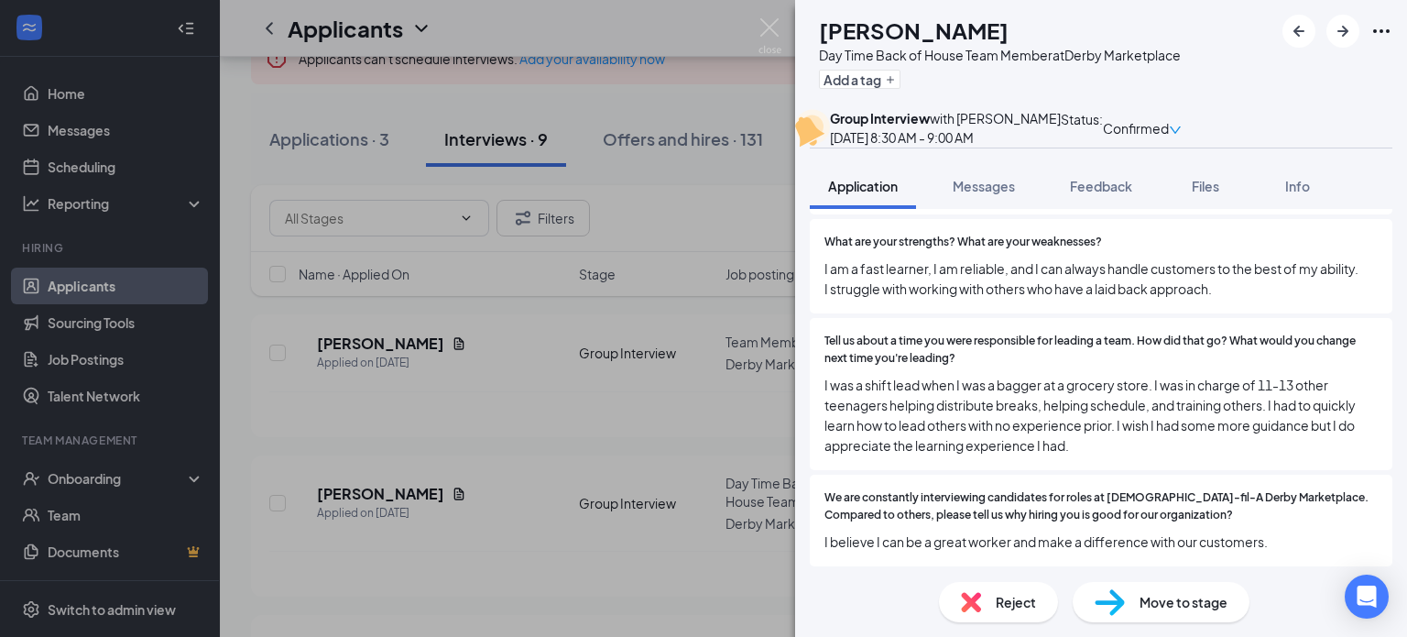
scroll to position [1056, 0]
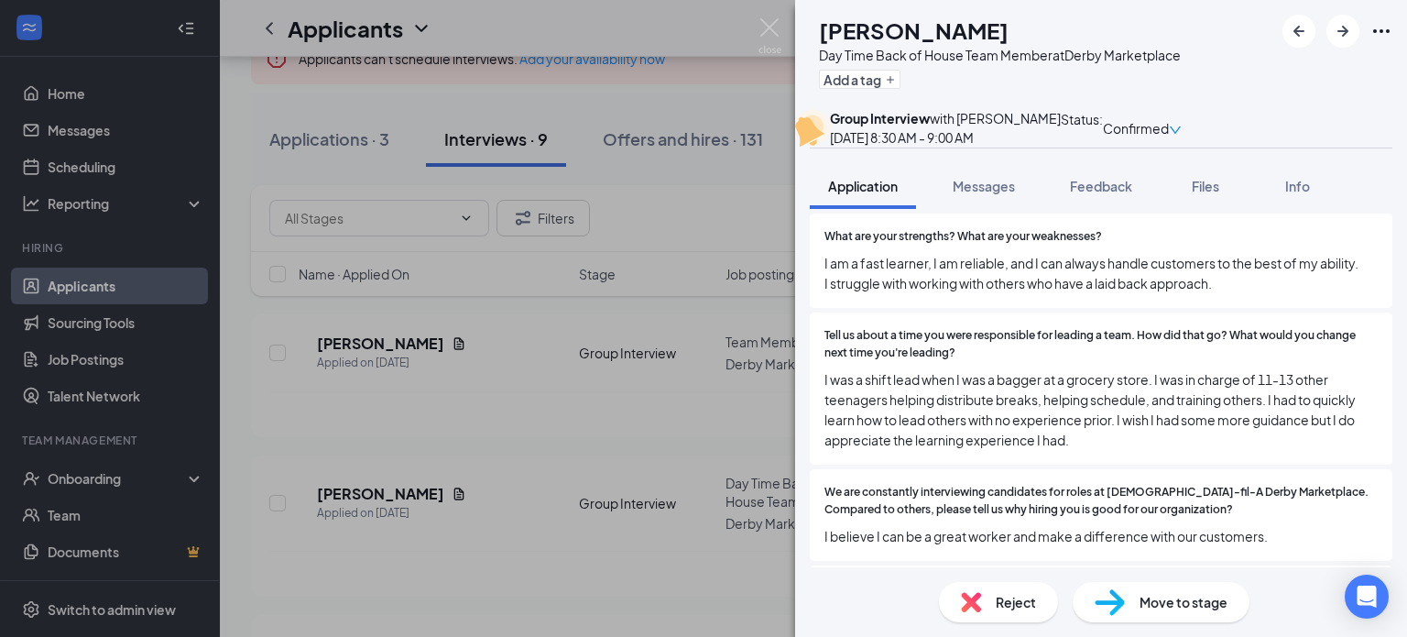
drag, startPoint x: 1406, startPoint y: 420, endPoint x: 1370, endPoint y: 482, distance: 71.0
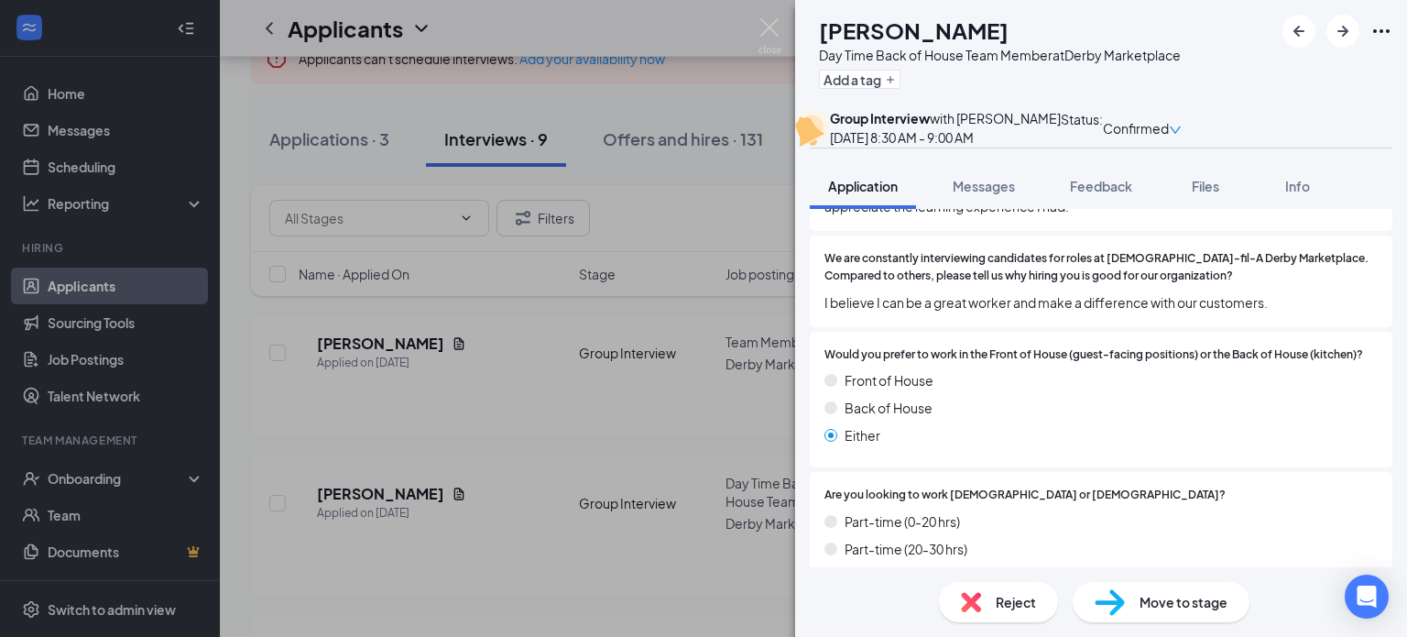
scroll to position [1303, 0]
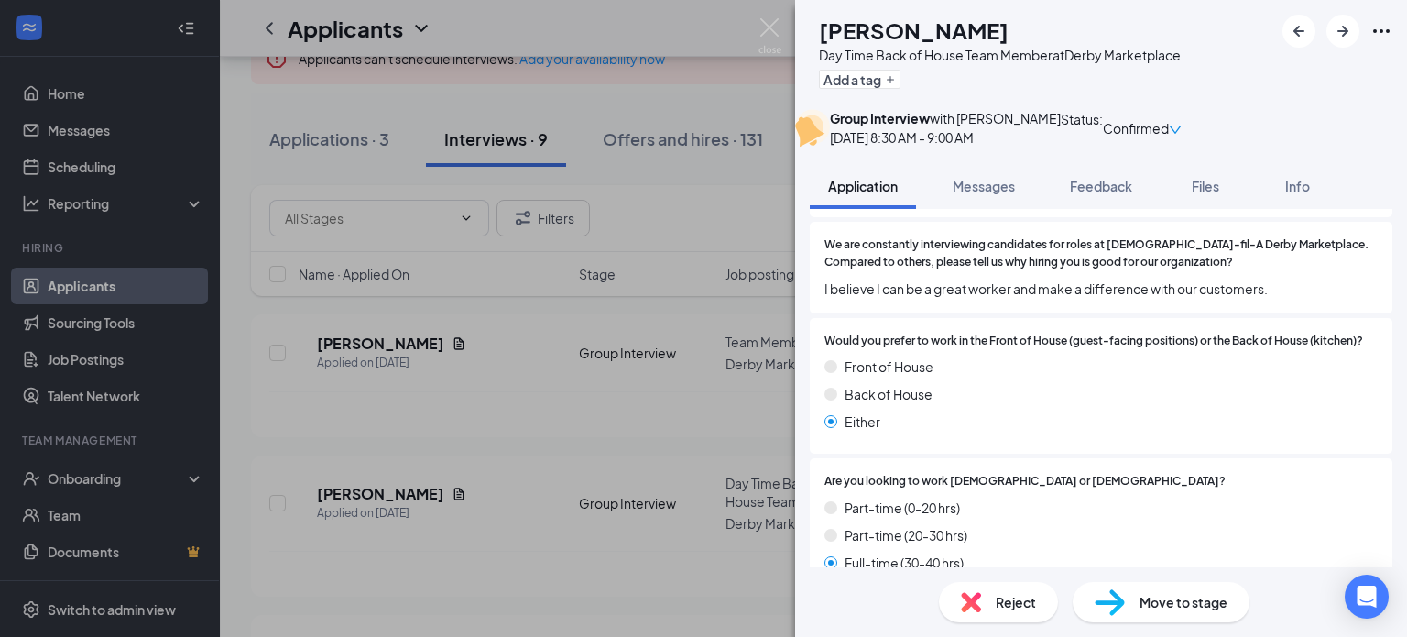
drag, startPoint x: 1399, startPoint y: 468, endPoint x: 1368, endPoint y: 502, distance: 45.4
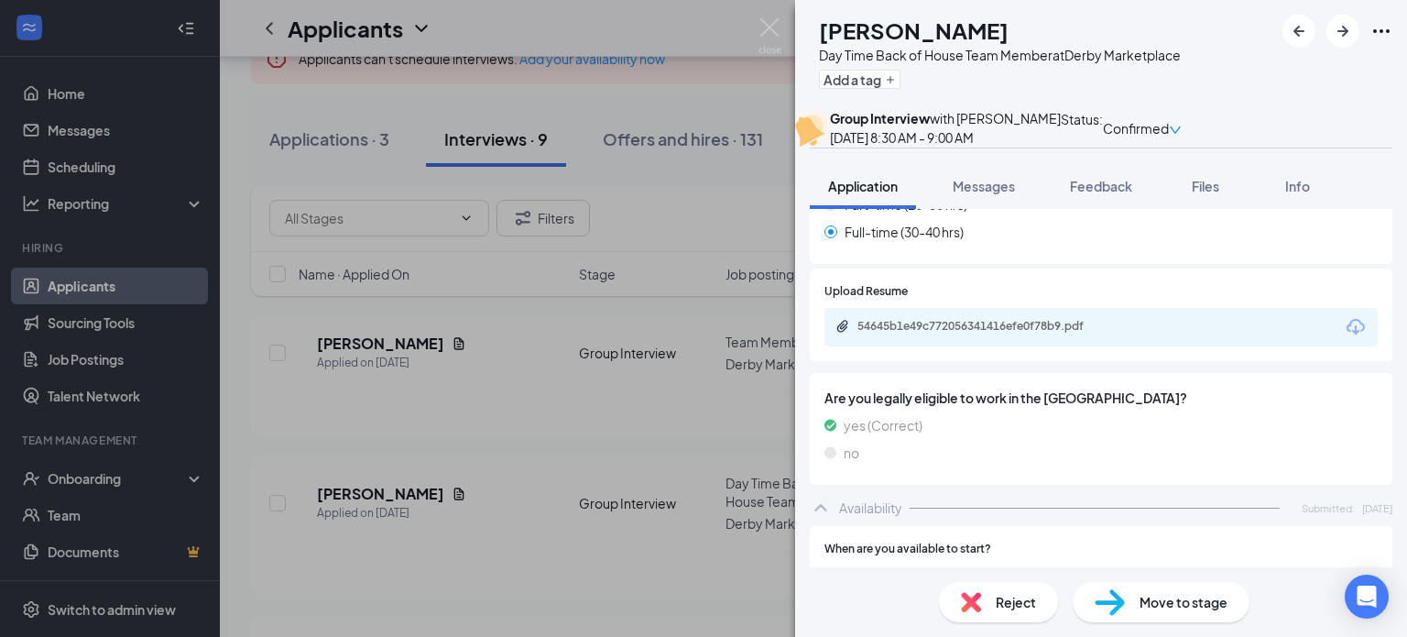
scroll to position [1640, 0]
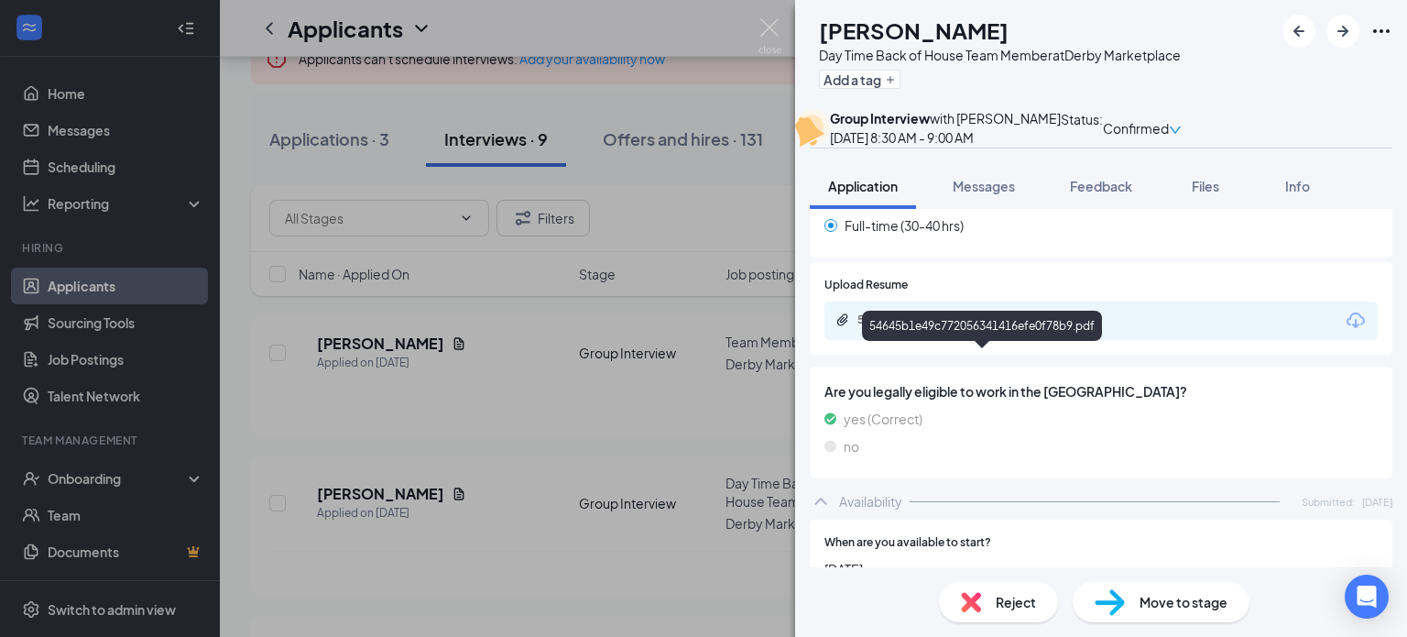
click at [1080, 327] on div "54645b1e49c772056341416efe0f78b9.pdf" at bounding box center [985, 319] width 256 height 15
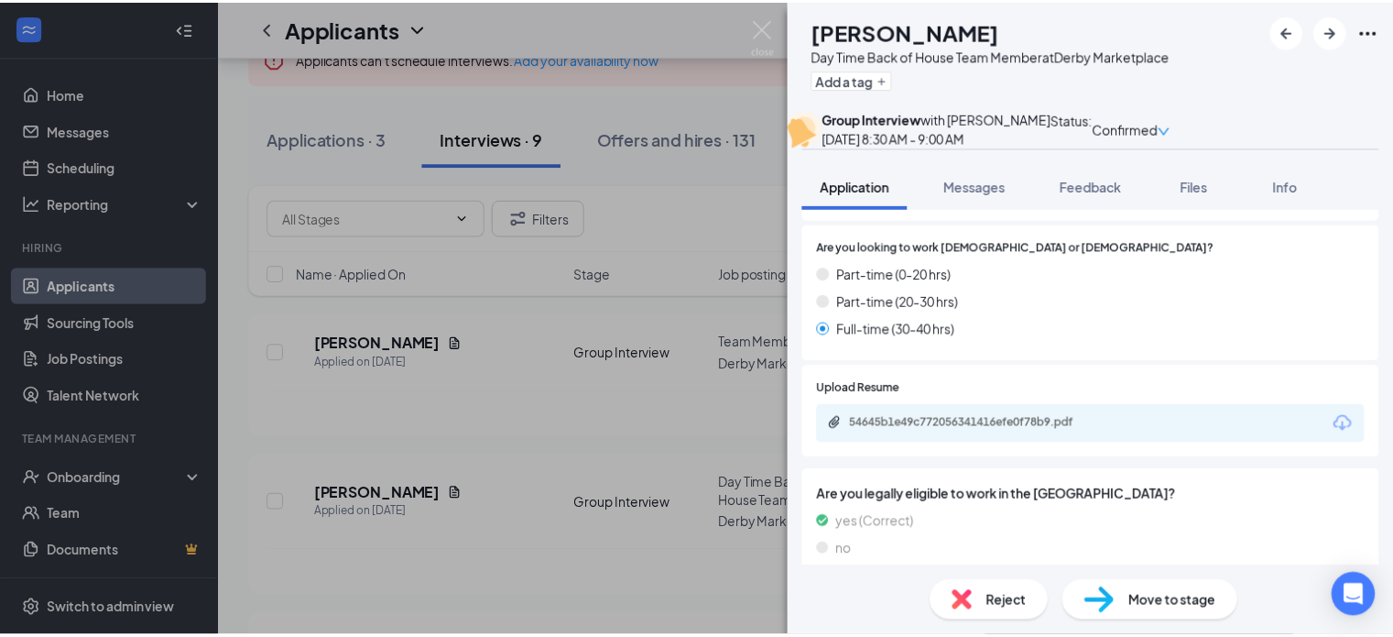
scroll to position [1524, 0]
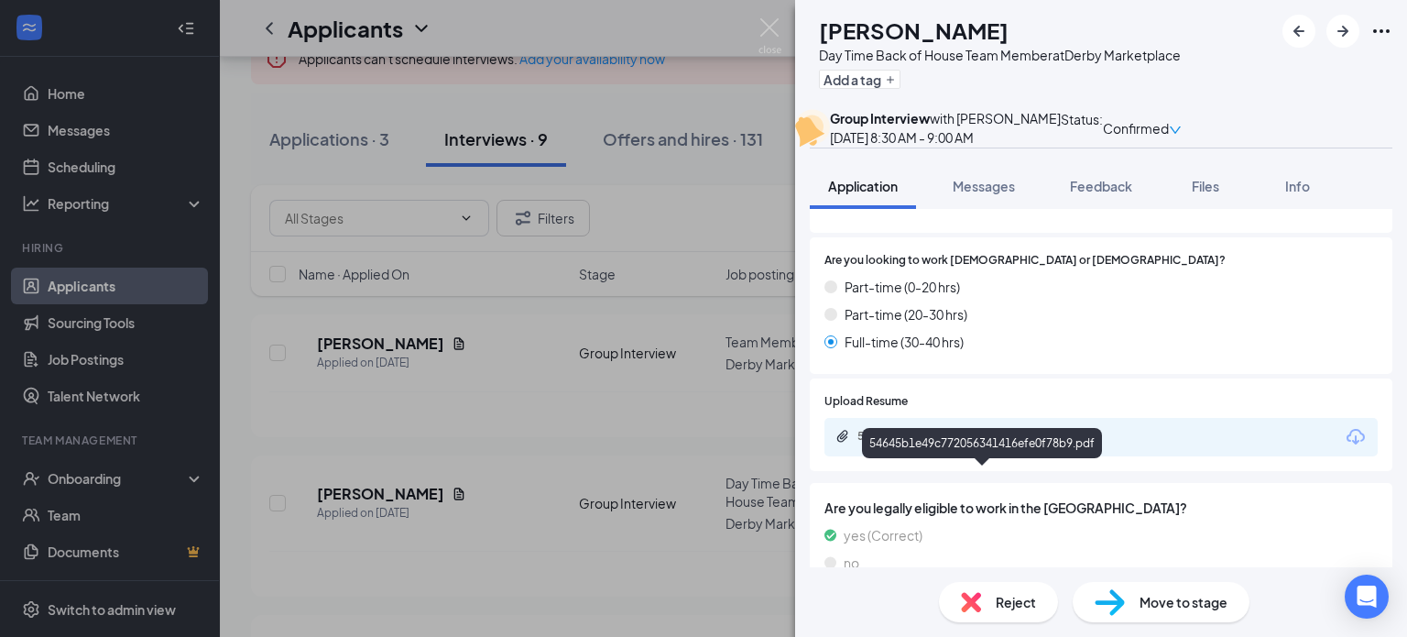
click at [978, 443] on div "54645b1e49c772056341416efe0f78b9.pdf" at bounding box center [985, 436] width 256 height 15
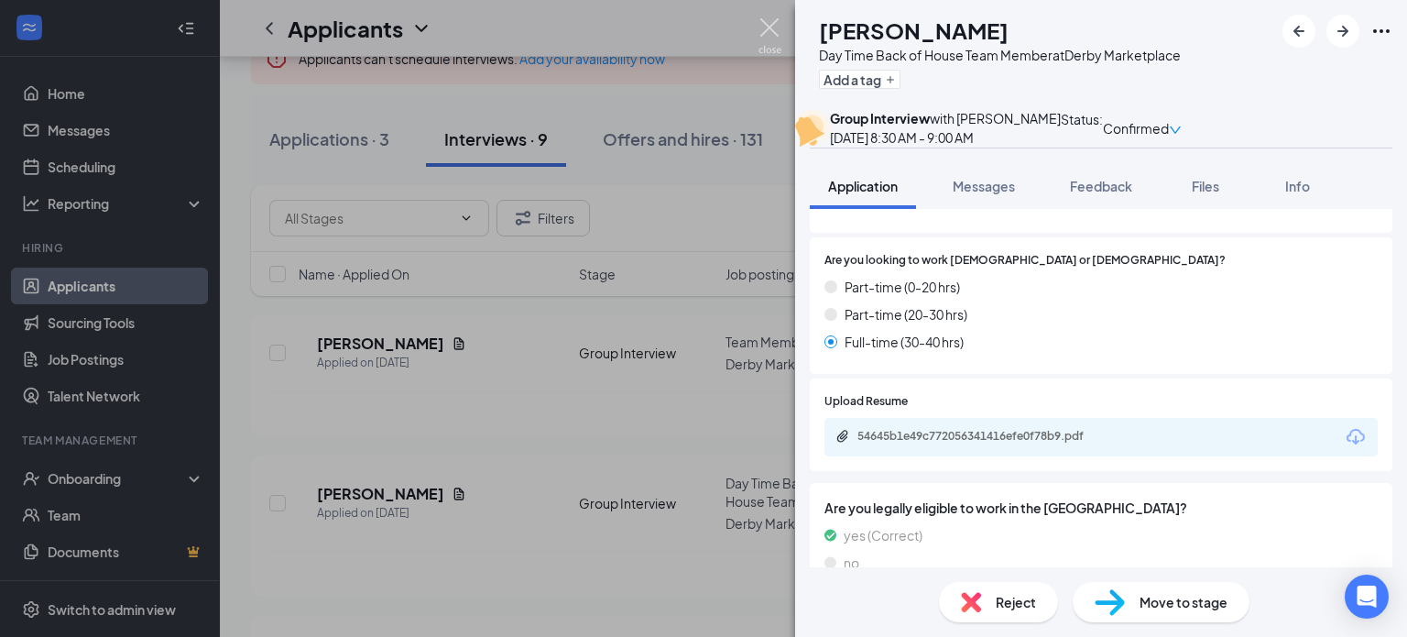
click at [766, 18] on img at bounding box center [769, 36] width 23 height 36
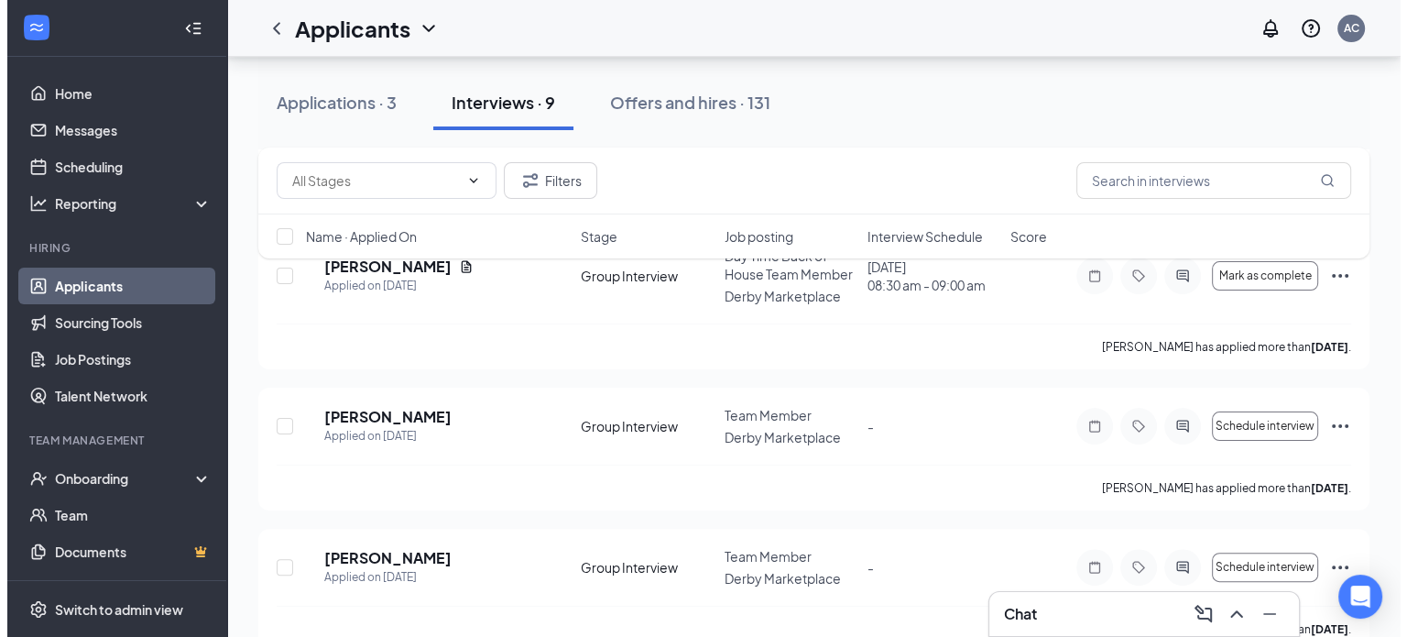
scroll to position [278, 0]
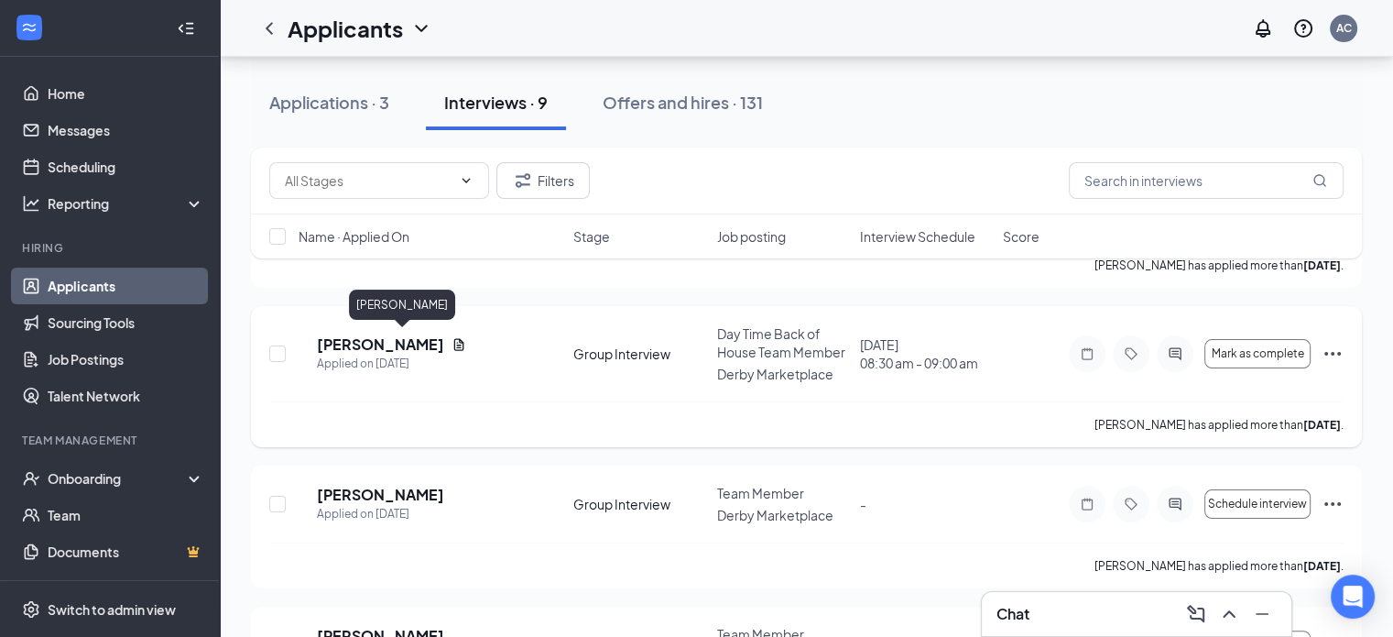
click at [405, 343] on h5 "[PERSON_NAME]" at bounding box center [380, 344] width 127 height 20
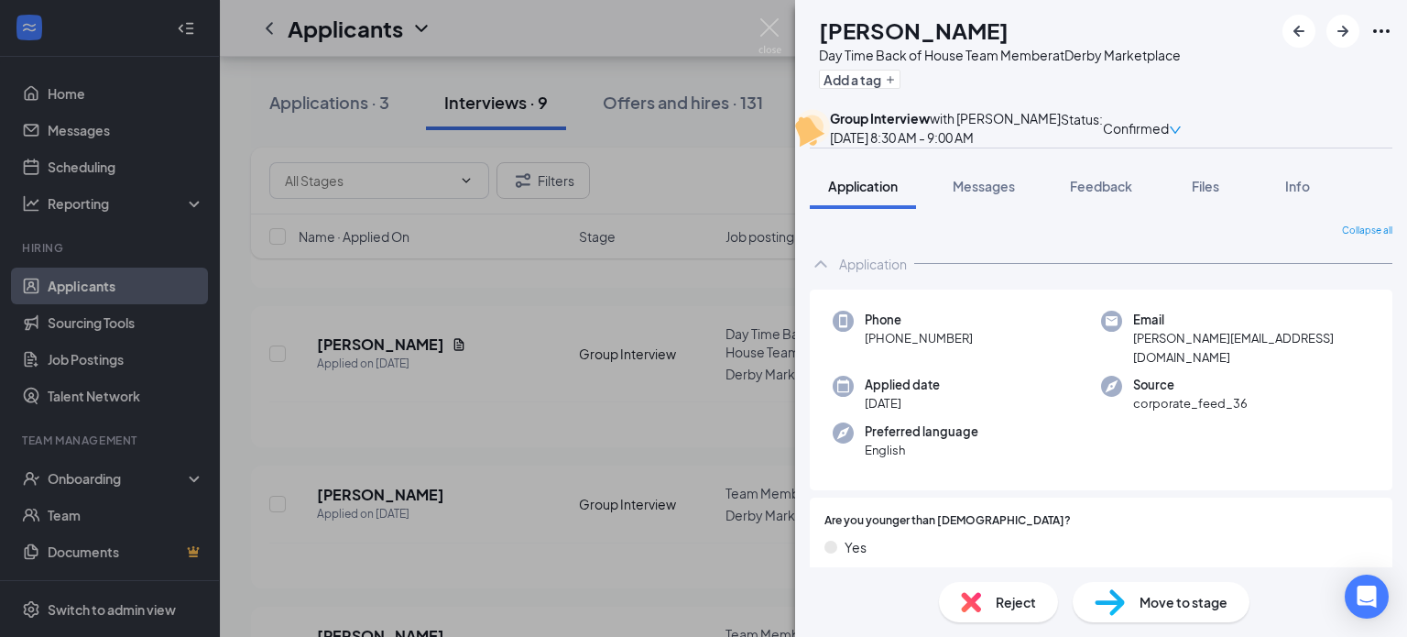
click at [1140, 599] on span "Move to stage" at bounding box center [1183, 602] width 88 height 20
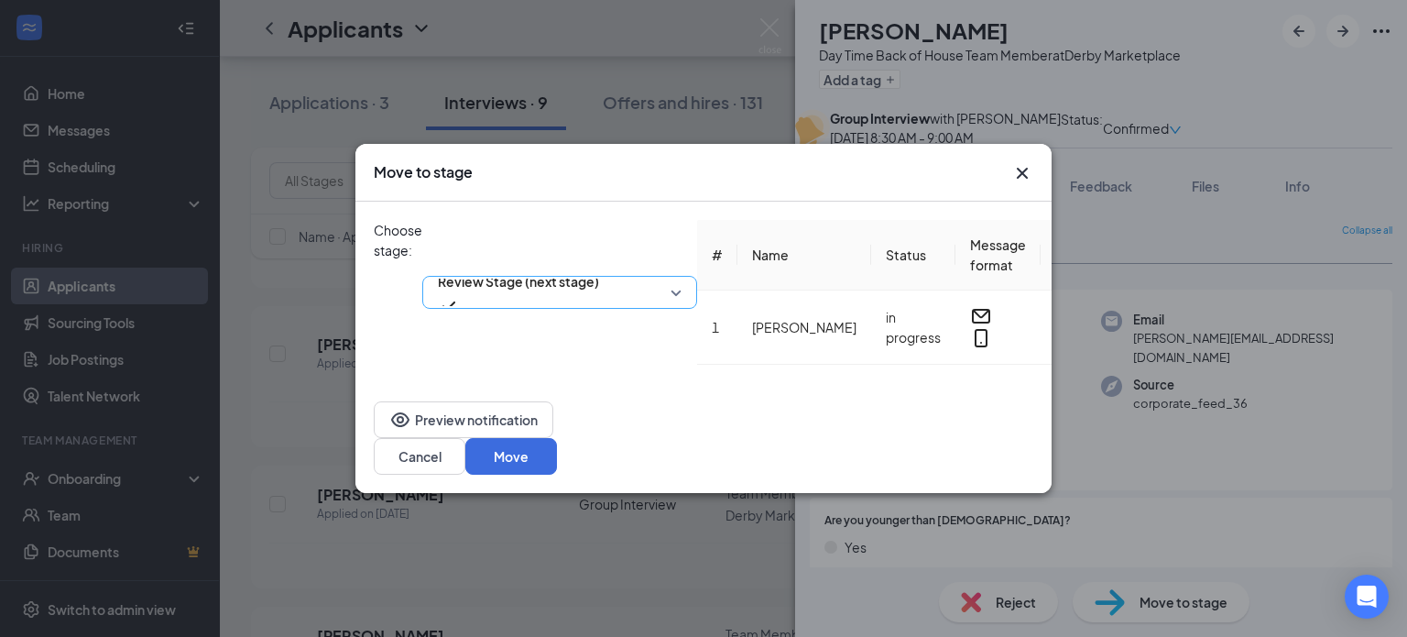
click at [601, 276] on div "Review Stage (next stage)" at bounding box center [559, 292] width 275 height 33
click at [593, 267] on span "Review Stage (next stage)" at bounding box center [518, 280] width 161 height 27
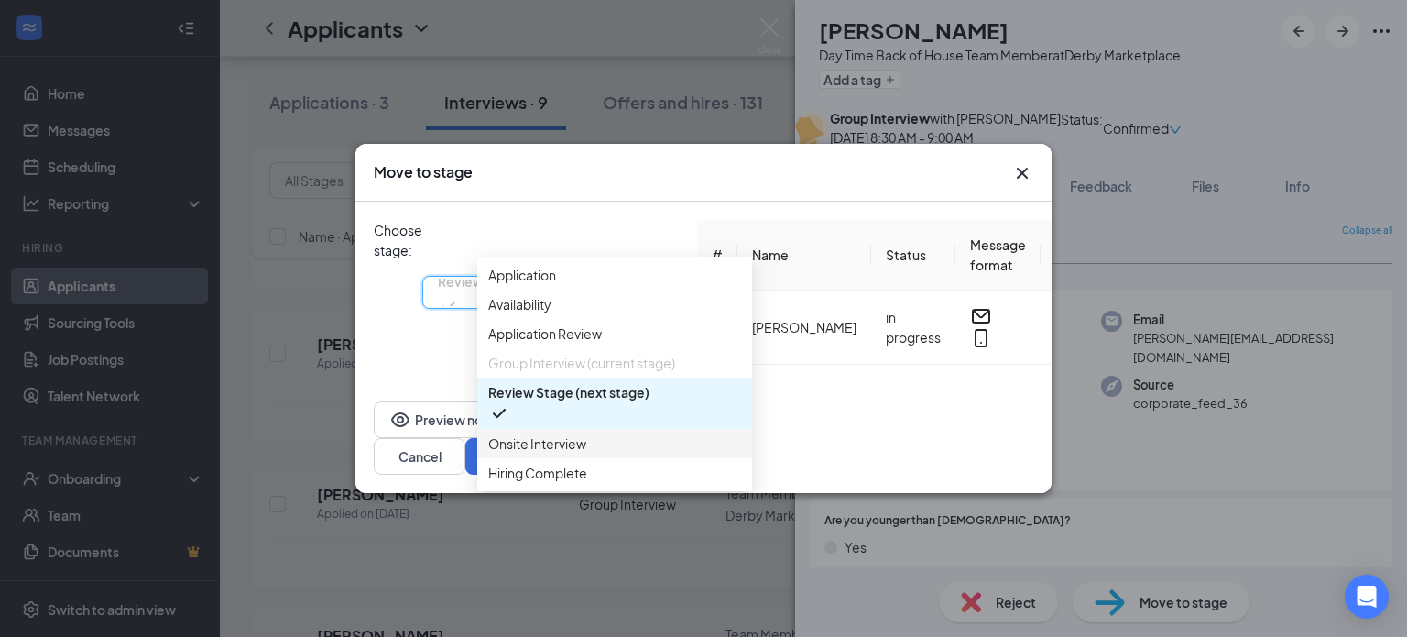
click at [568, 453] on span "Onsite Interview" at bounding box center [537, 443] width 98 height 20
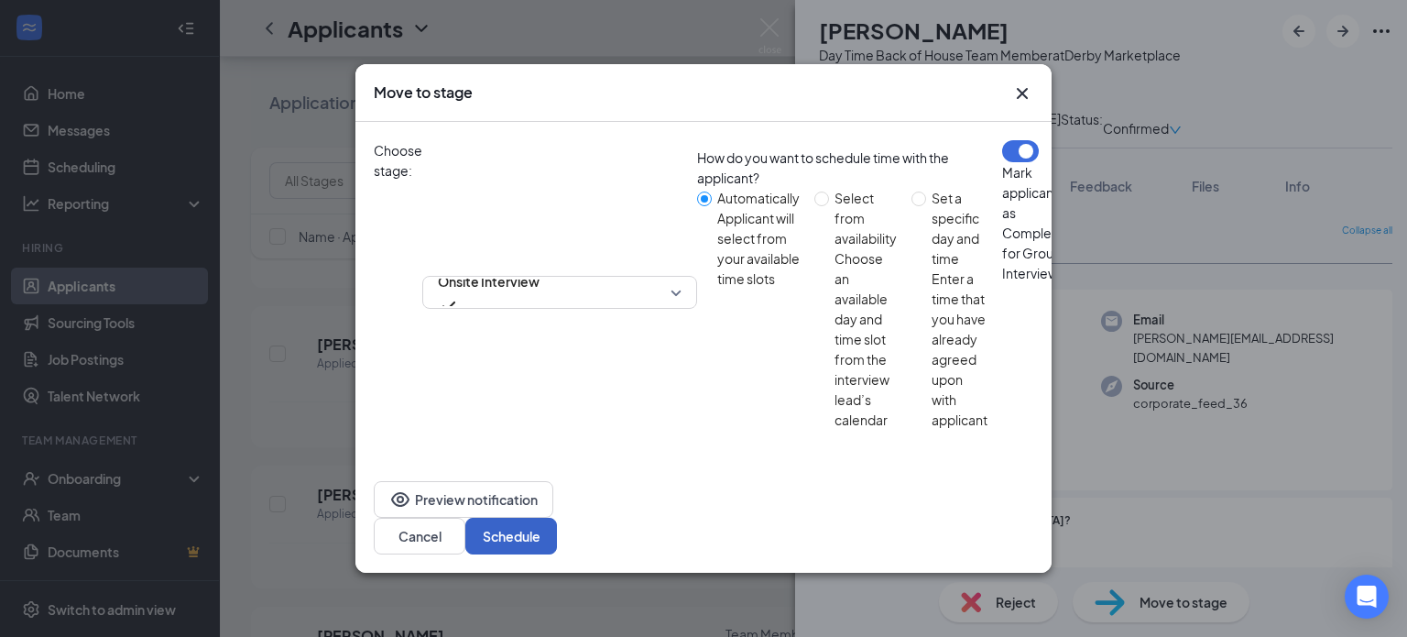
click at [557, 517] on button "Schedule" at bounding box center [511, 535] width 92 height 37
